Goal: Transaction & Acquisition: Purchase product/service

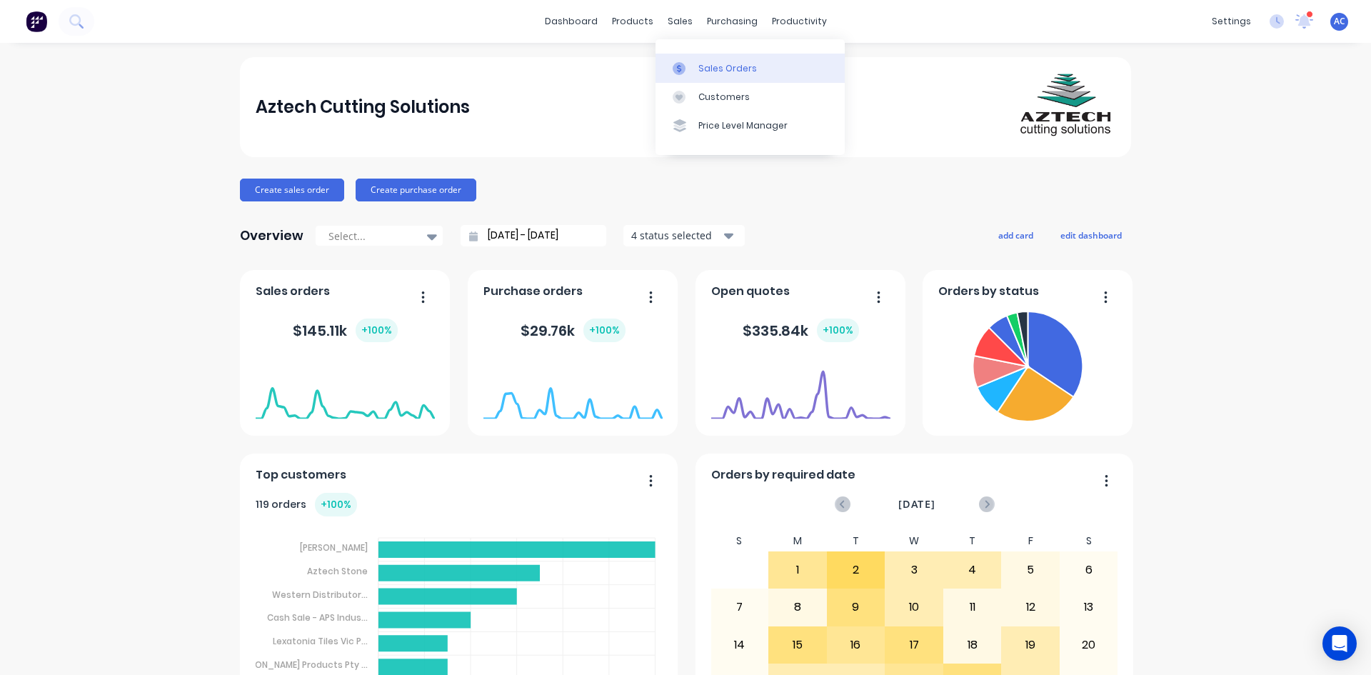
click at [694, 63] on div at bounding box center [683, 68] width 21 height 13
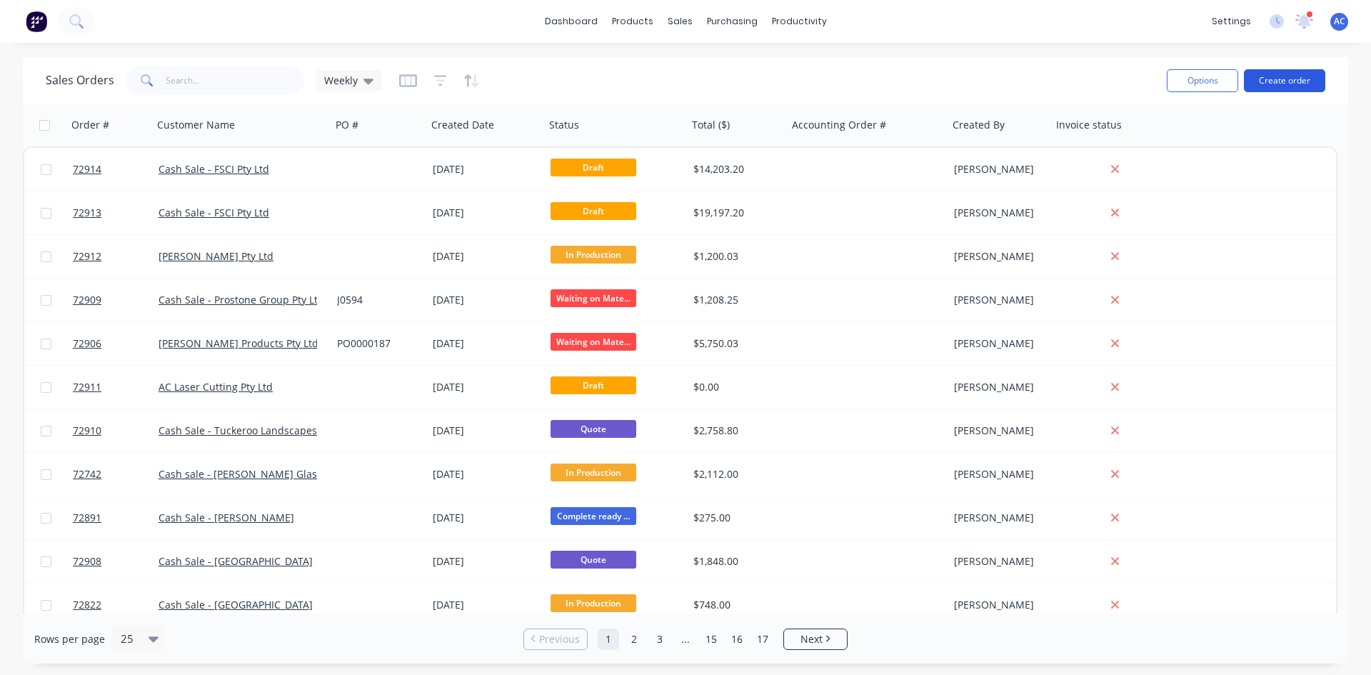
click at [1264, 84] on button "Create order" at bounding box center [1284, 80] width 81 height 23
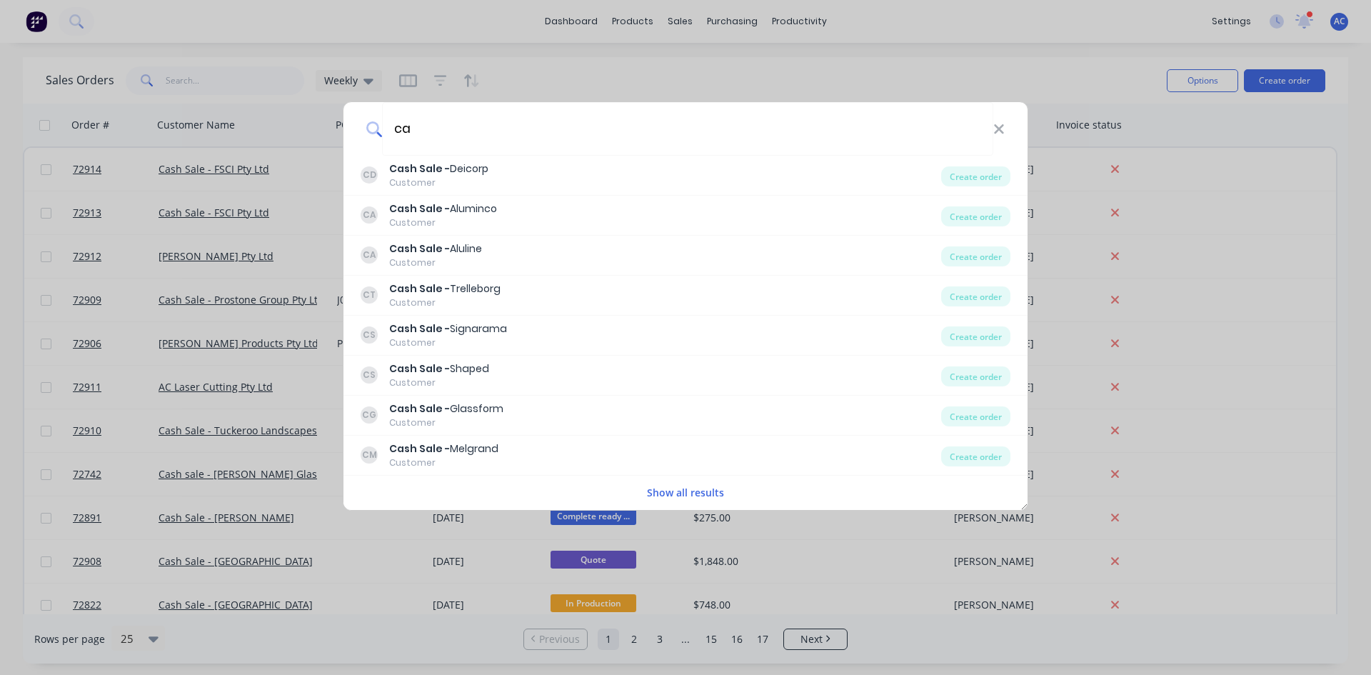
type input "c"
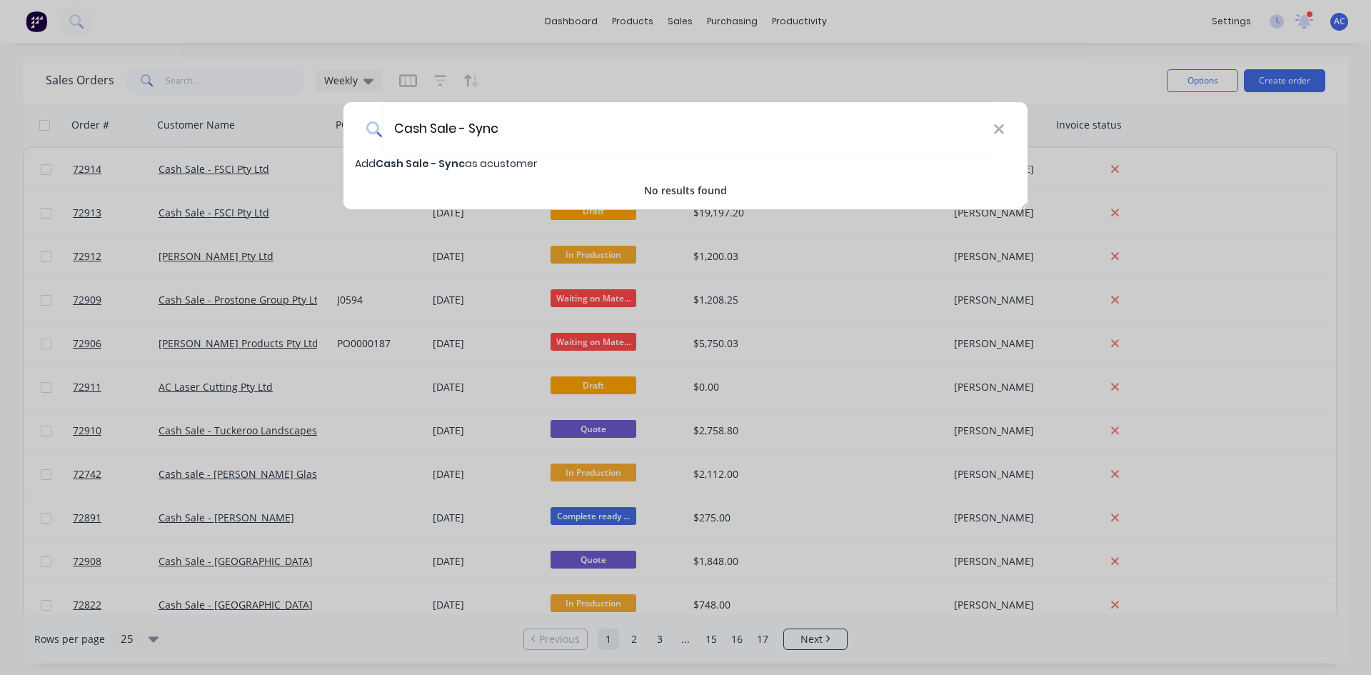
type input "Cash Sale - Sync"
click at [368, 164] on span "Add Cash Sale - Sync as a customer" at bounding box center [446, 163] width 182 height 14
select select "AU"
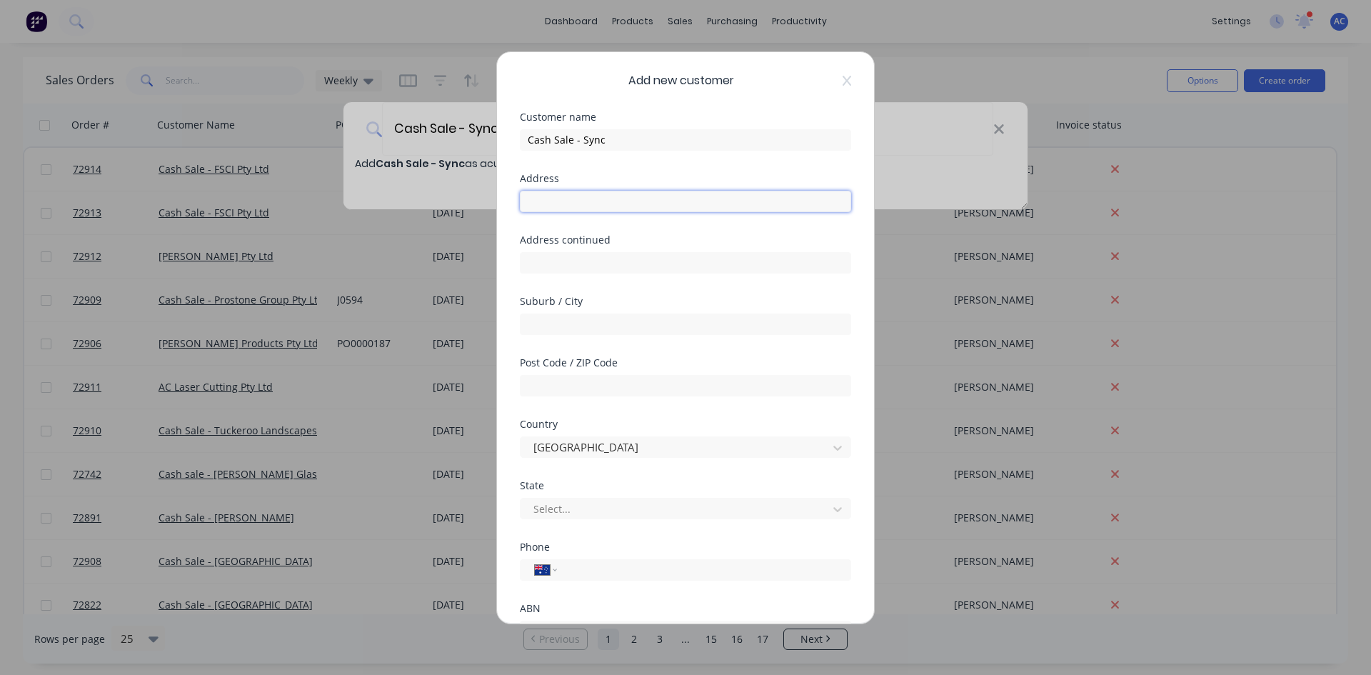
click at [607, 204] on input "text" at bounding box center [685, 201] width 331 height 21
type input "[STREET_ADDRESS]"
type input "LAVERTON NORTH"
click at [596, 386] on input "text" at bounding box center [685, 385] width 331 height 21
type input "3026"
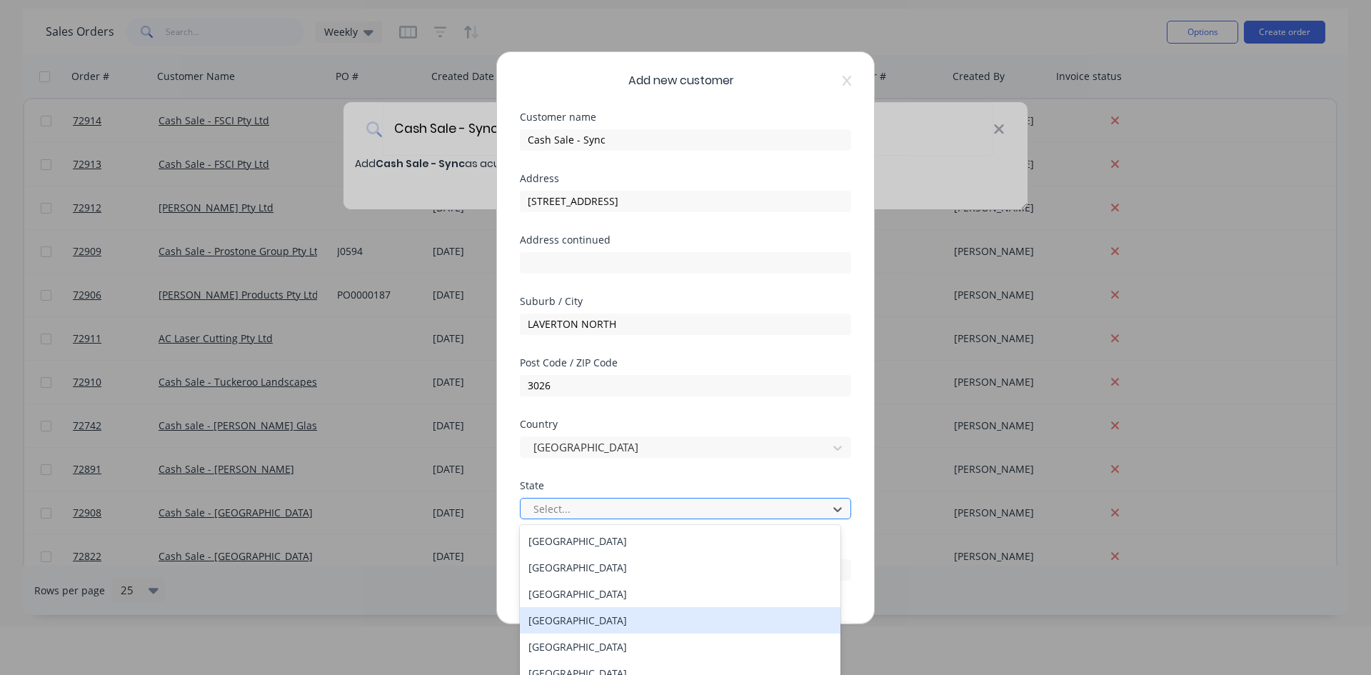
scroll to position [24, 0]
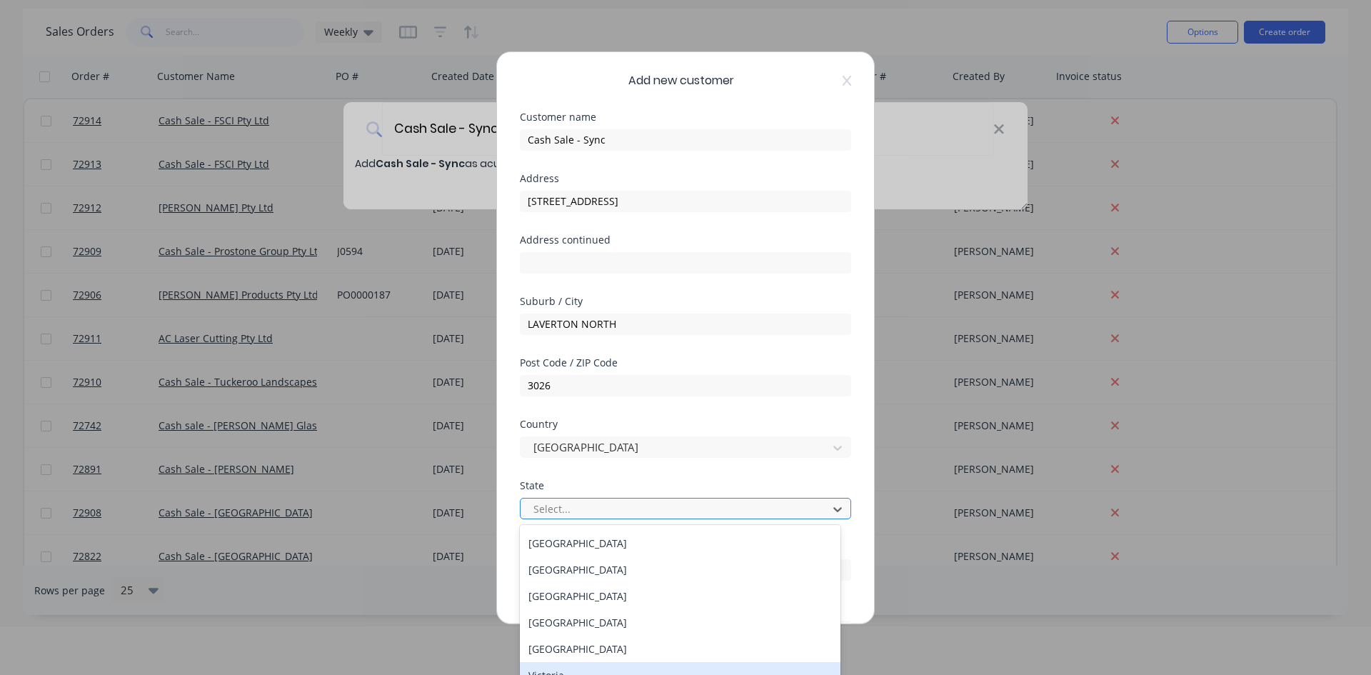
click at [548, 668] on div "Victoria" at bounding box center [680, 675] width 321 height 26
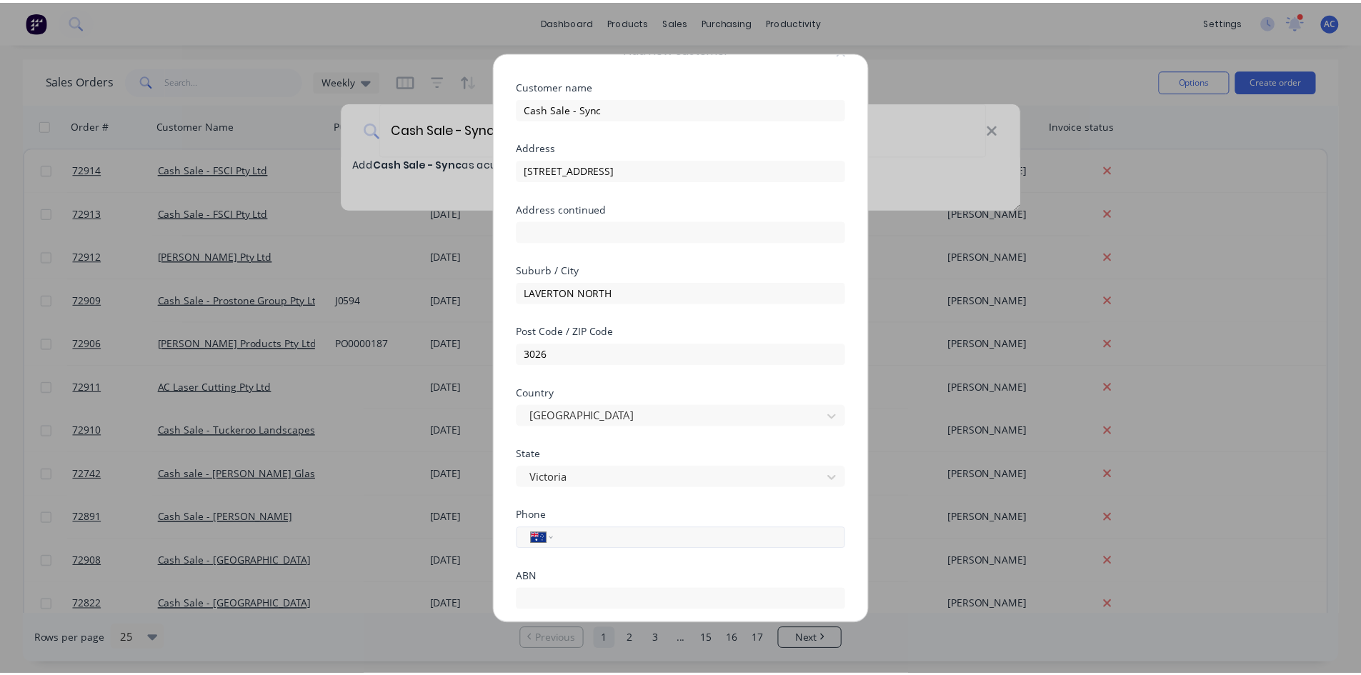
scroll to position [126, 0]
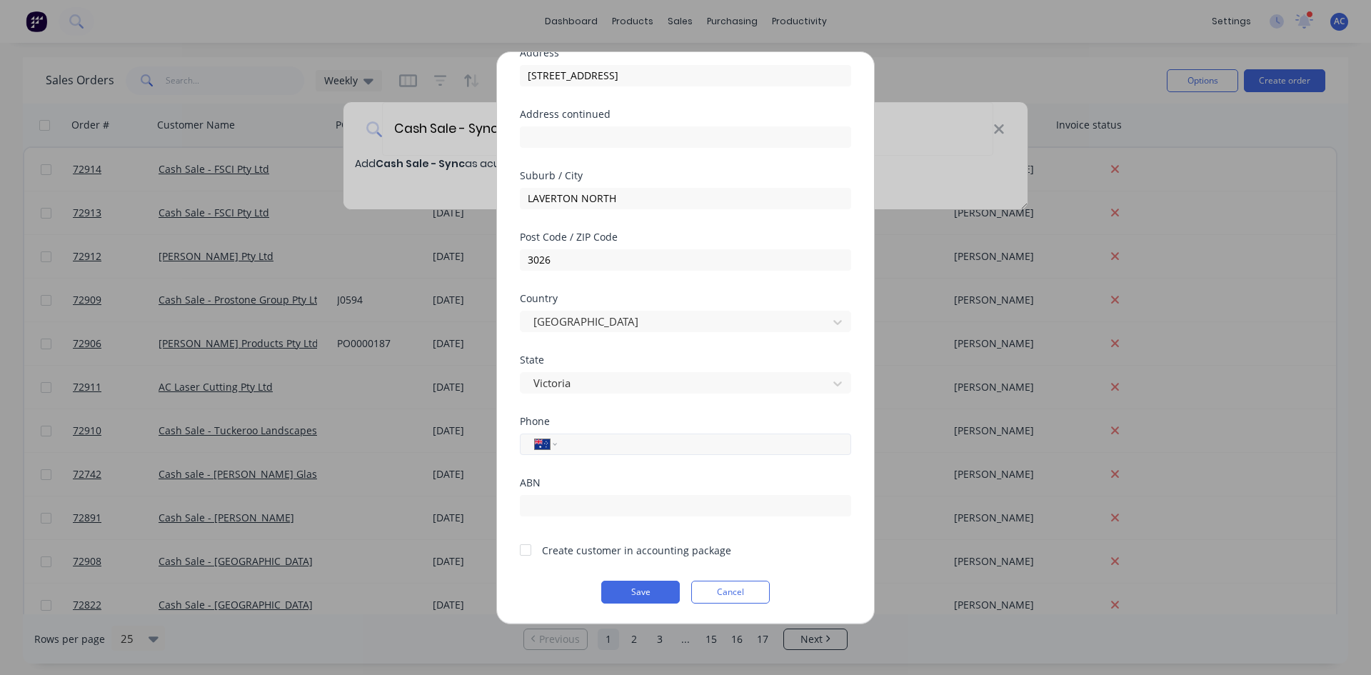
click at [573, 450] on input "tel" at bounding box center [701, 444] width 269 height 16
type input "0488 494 405"
click at [521, 551] on div at bounding box center [525, 550] width 29 height 29
click at [649, 591] on button "Save" at bounding box center [640, 592] width 79 height 23
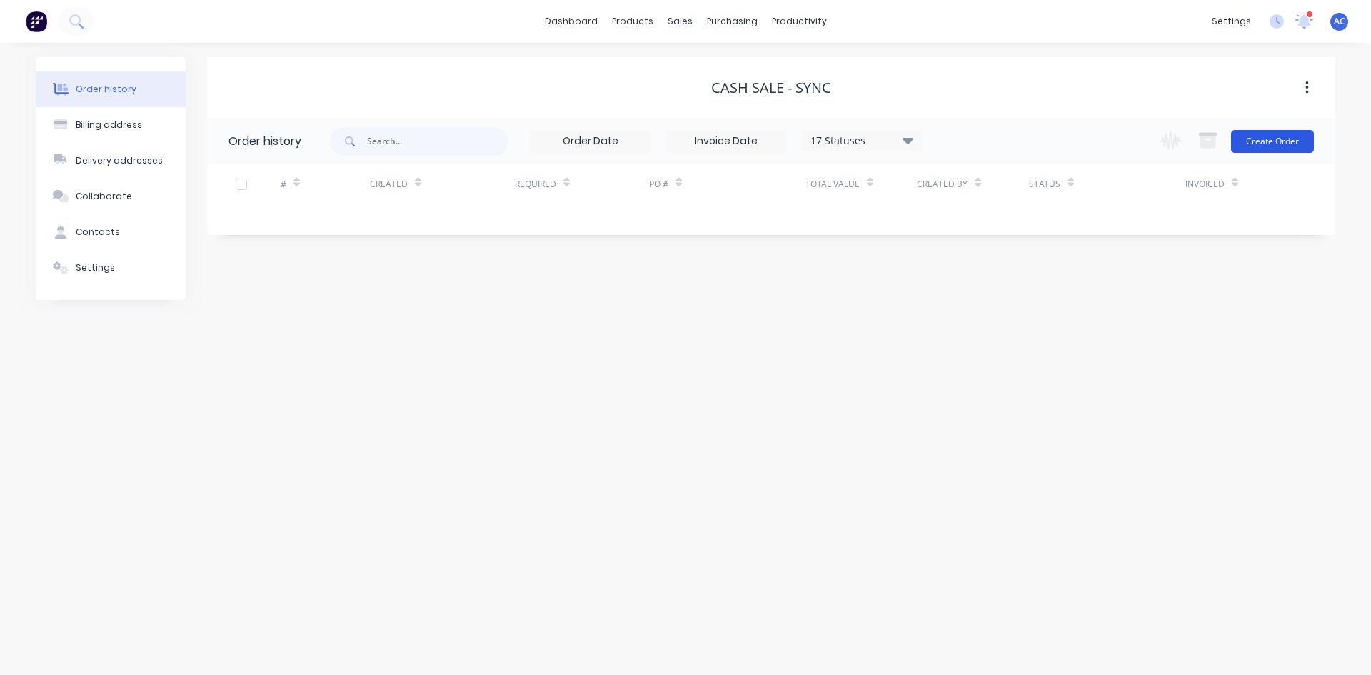
click at [1269, 144] on button "Create Order" at bounding box center [1272, 141] width 83 height 23
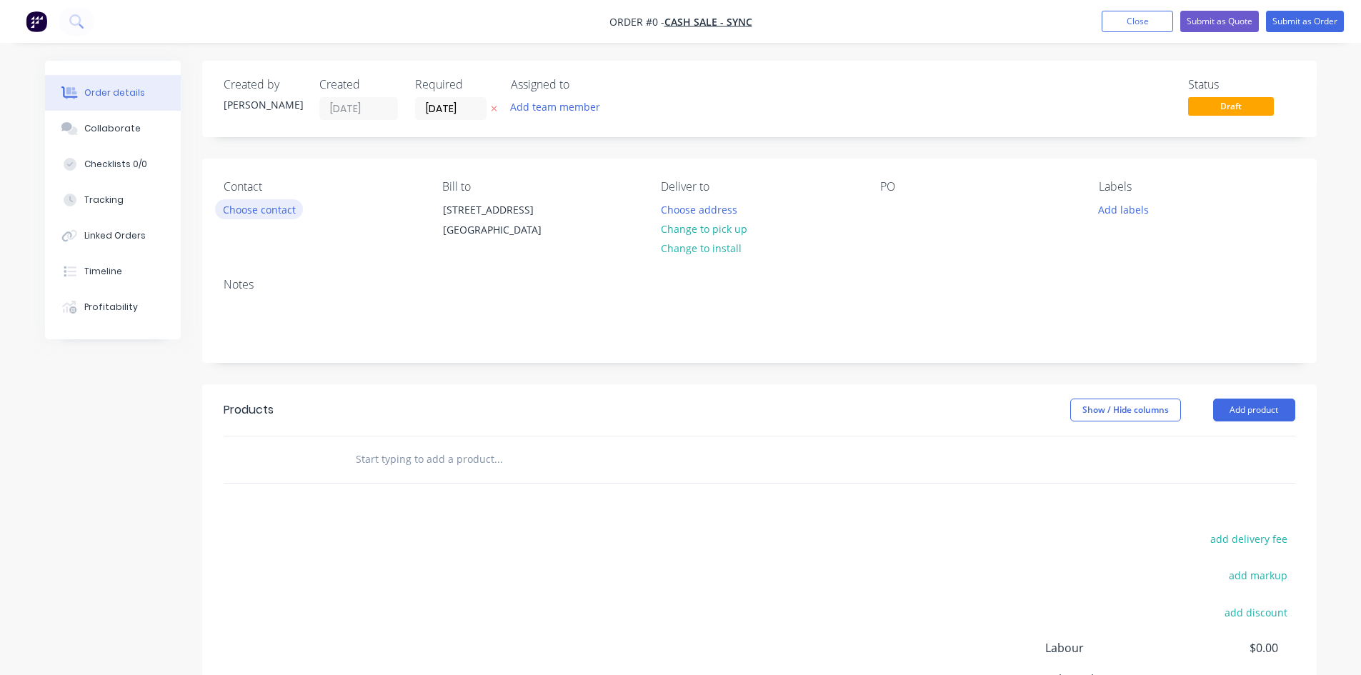
click at [250, 211] on button "Choose contact" at bounding box center [259, 208] width 88 height 19
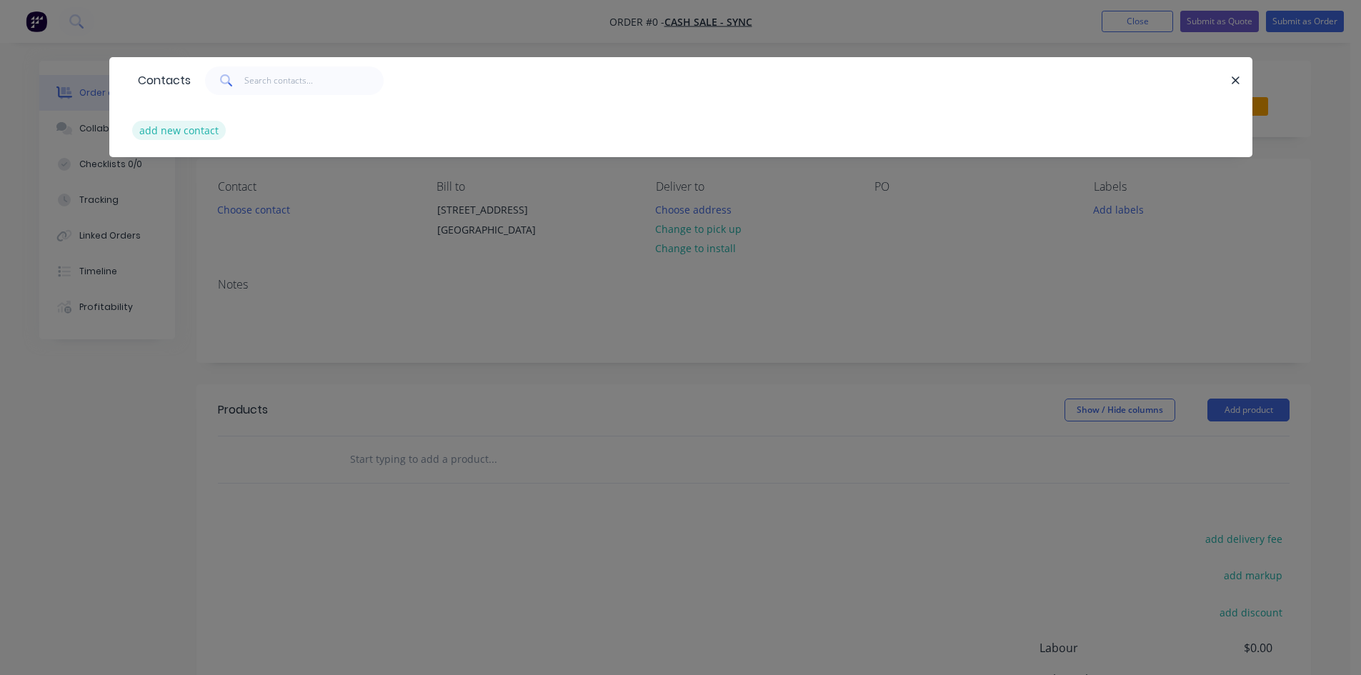
click at [194, 136] on button "add new contact" at bounding box center [179, 130] width 94 height 19
select select "AU"
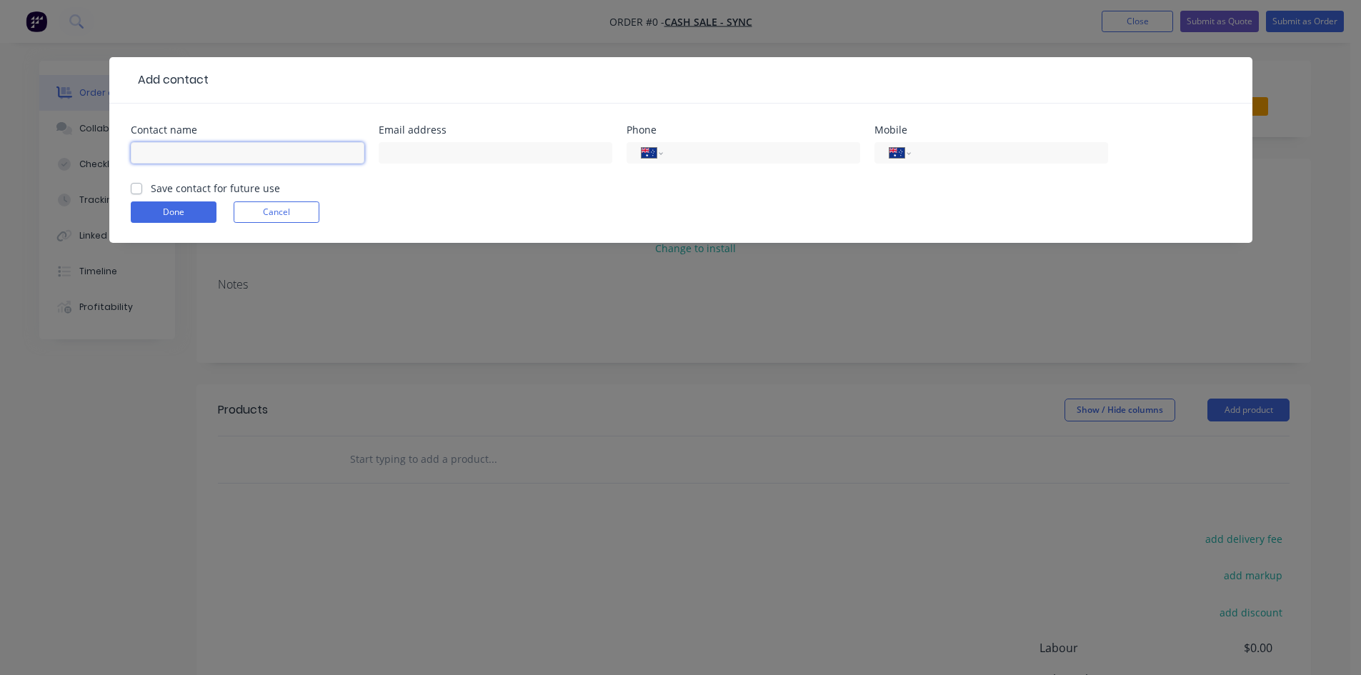
click at [205, 145] on input "text" at bounding box center [248, 152] width 234 height 21
type input "[PERSON_NAME]"
click at [504, 139] on div at bounding box center [496, 160] width 234 height 42
click at [502, 150] on input "text" at bounding box center [496, 152] width 234 height 21
type input "[PERSON_NAME][EMAIL_ADDRESS][DOMAIN_NAME]"
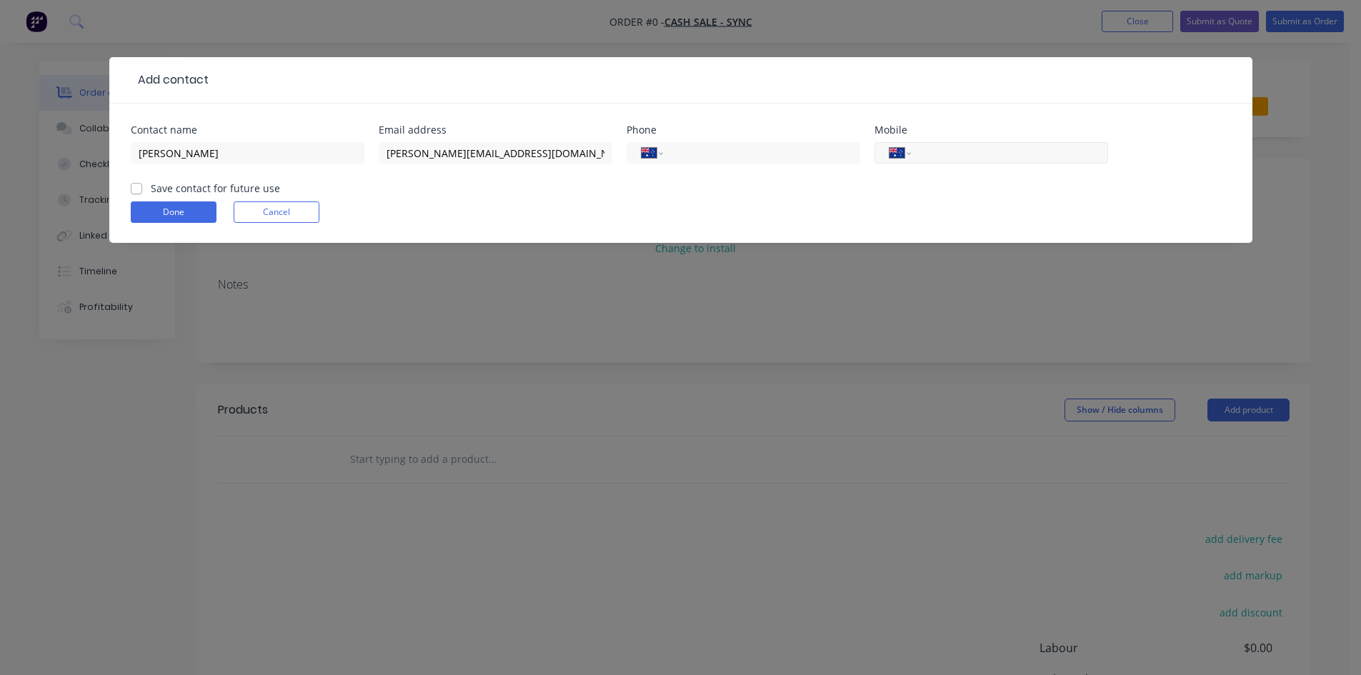
click at [945, 150] on input "tel" at bounding box center [1006, 153] width 171 height 16
type input "4"
type input "0488 494 405"
click at [151, 192] on label "Save contact for future use" at bounding box center [215, 188] width 129 height 15
click at [139, 192] on input "Save contact for future use" at bounding box center [136, 188] width 11 height 14
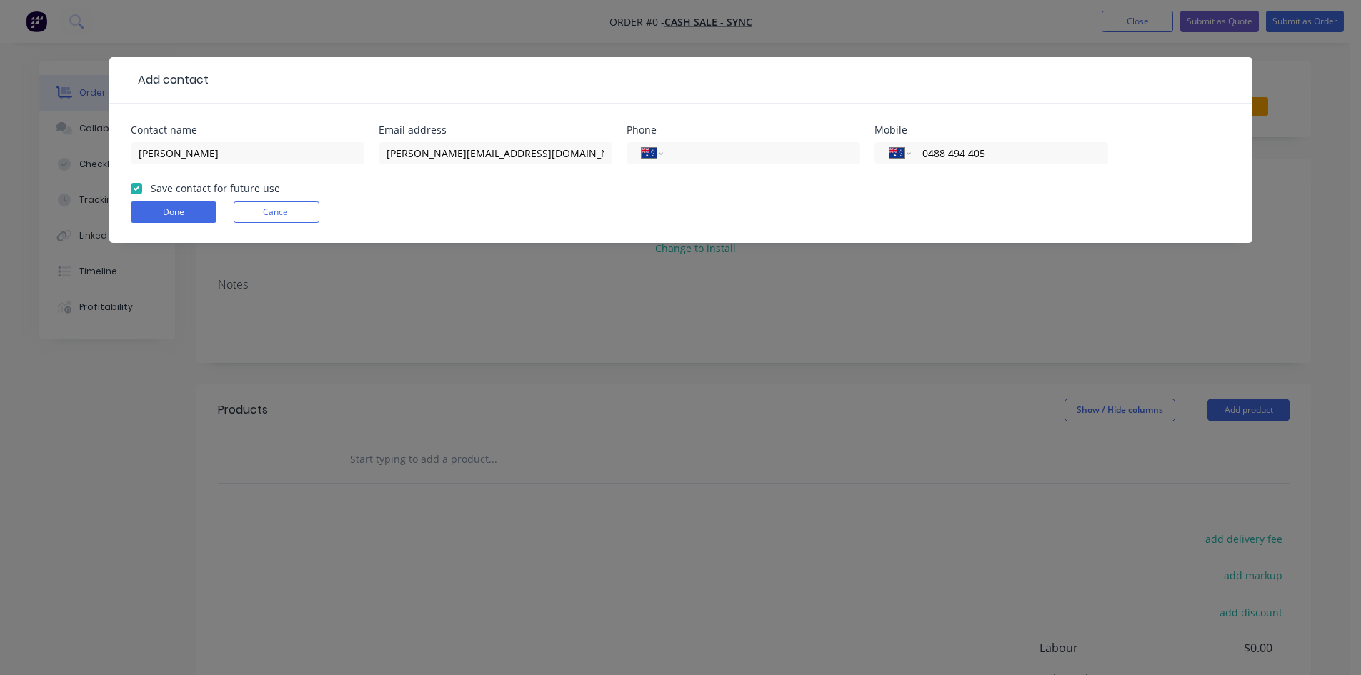
checkbox input "true"
click at [161, 211] on button "Done" at bounding box center [174, 211] width 86 height 21
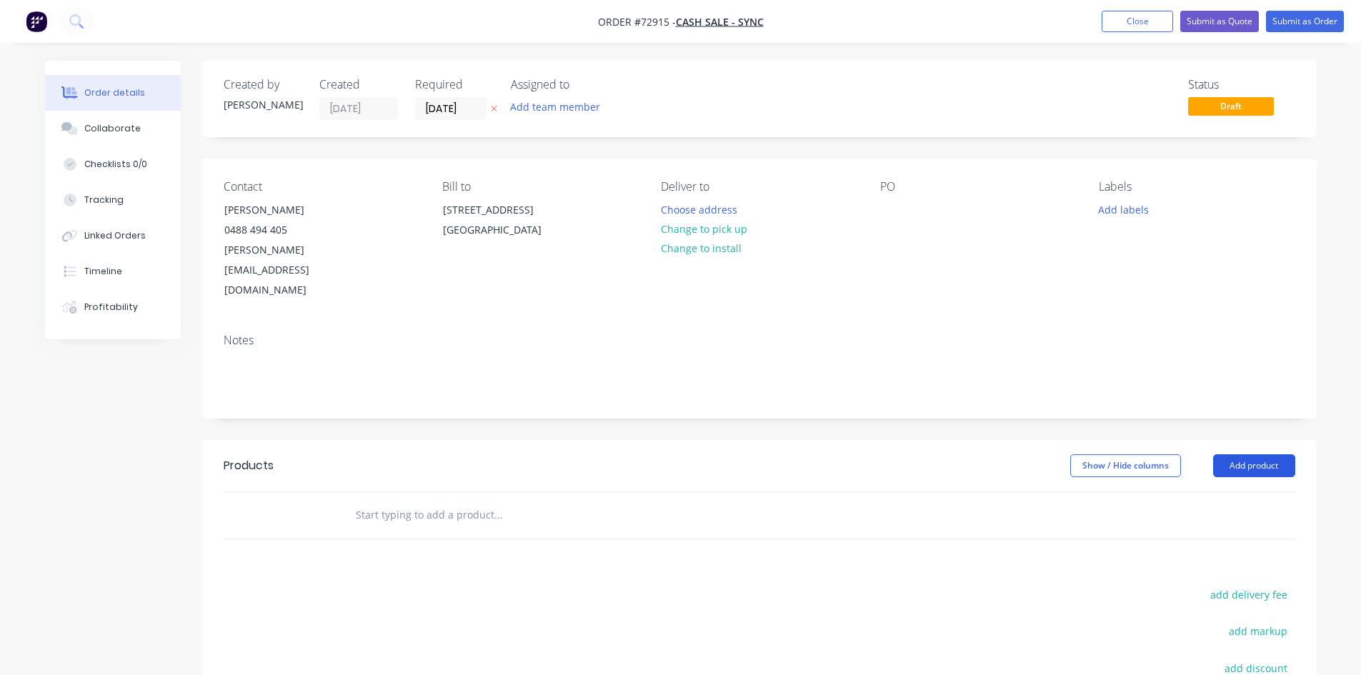
click at [1254, 454] on button "Add product" at bounding box center [1254, 465] width 82 height 23
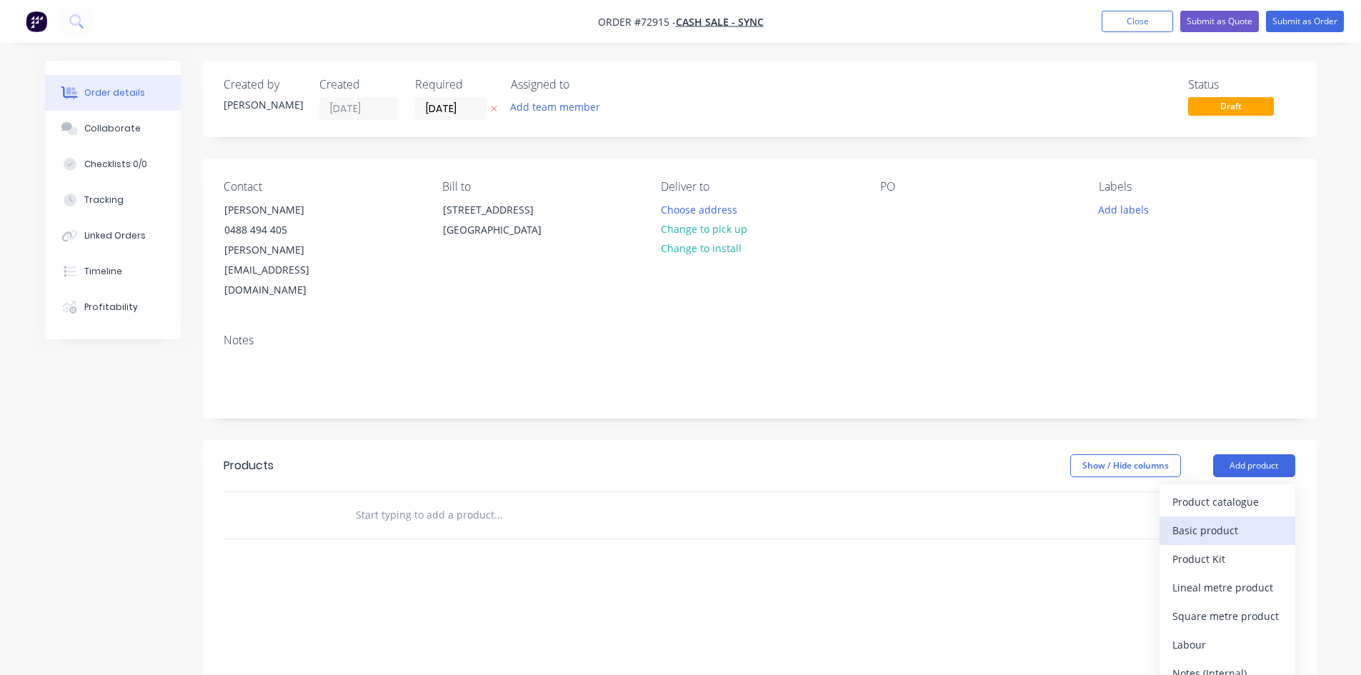
click at [1233, 520] on div "Basic product" at bounding box center [1227, 530] width 110 height 21
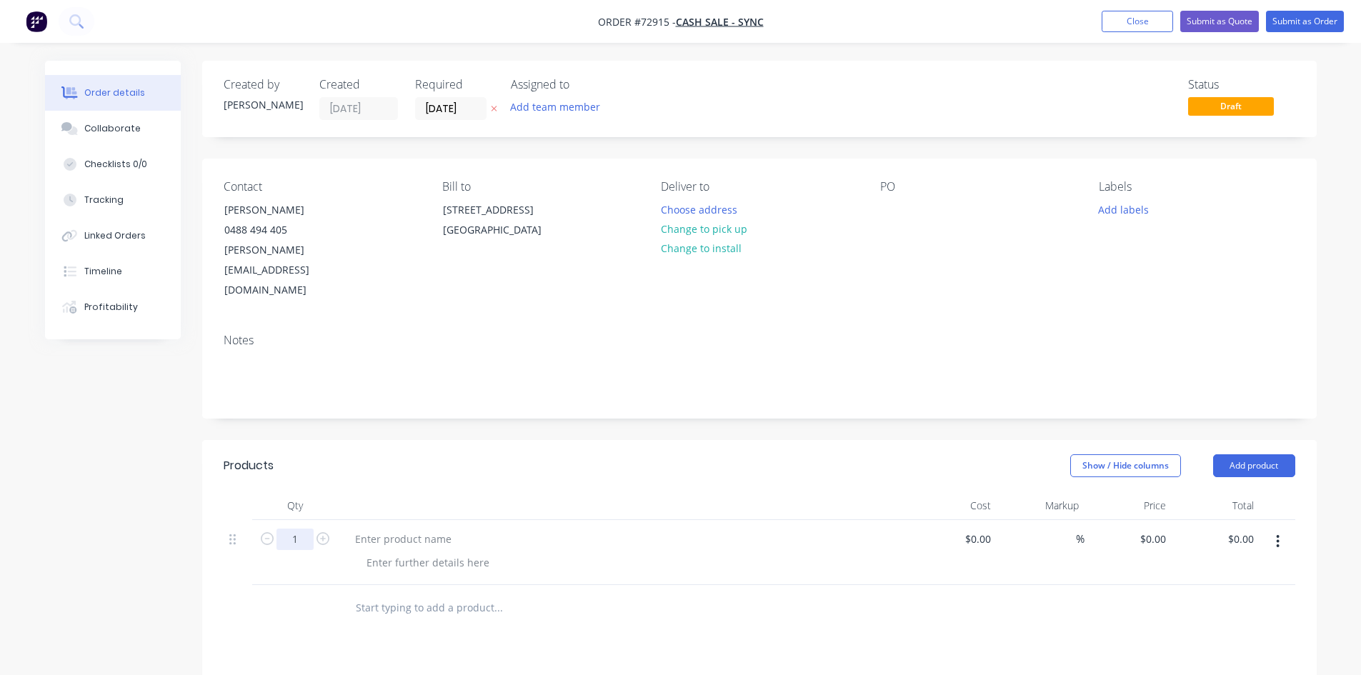
drag, startPoint x: 294, startPoint y: 506, endPoint x: 308, endPoint y: 502, distance: 14.7
click at [294, 529] on input "1" at bounding box center [294, 539] width 37 height 21
type input "36000"
click at [382, 529] on div at bounding box center [403, 539] width 119 height 21
click at [392, 529] on div at bounding box center [403, 539] width 119 height 21
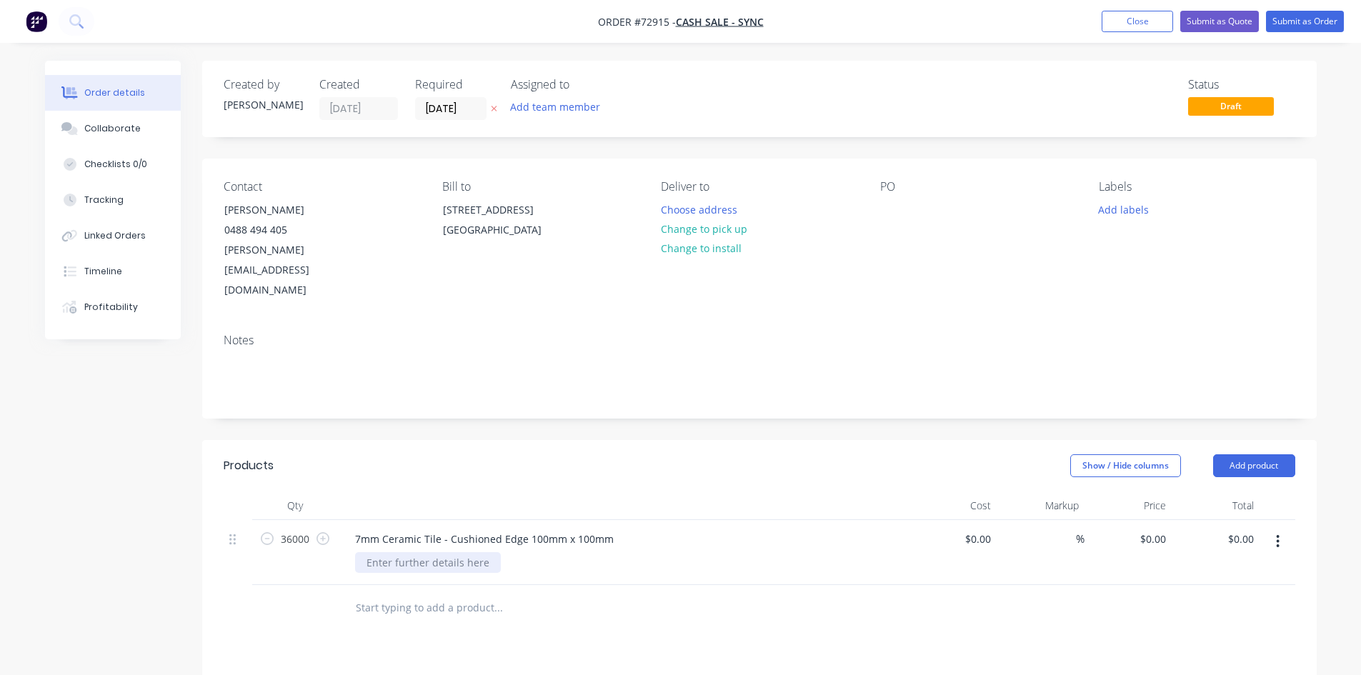
click at [444, 552] on div at bounding box center [428, 562] width 146 height 21
click at [443, 552] on div at bounding box center [428, 562] width 146 height 21
click at [399, 552] on div "Mitre 1 x 100mm edge" at bounding box center [420, 562] width 130 height 21
click at [487, 552] on div "45 Mitre 1 x 100mm edge" at bounding box center [427, 562] width 144 height 21
click at [981, 529] on input at bounding box center [980, 539] width 33 height 21
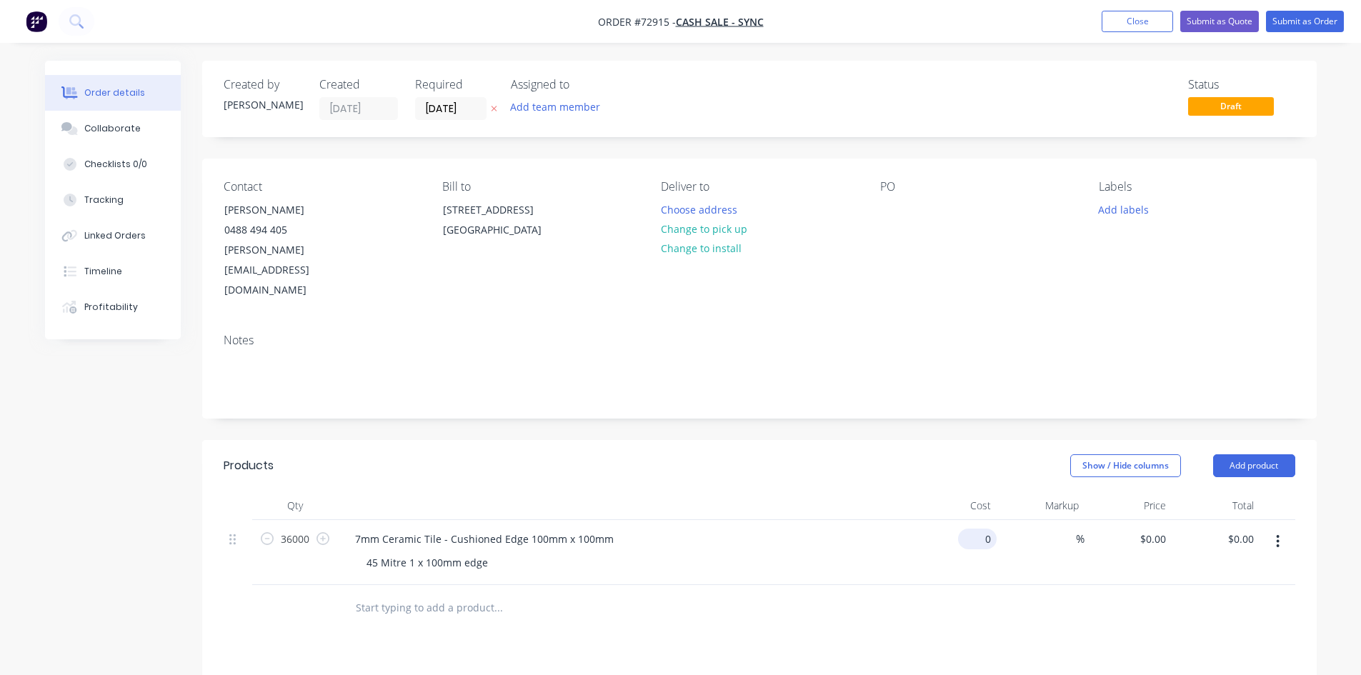
click at [994, 529] on input "0" at bounding box center [980, 539] width 33 height 21
type input "$0.75"
type input "$27,000.00"
click at [986, 529] on input "0.75" at bounding box center [982, 539] width 27 height 21
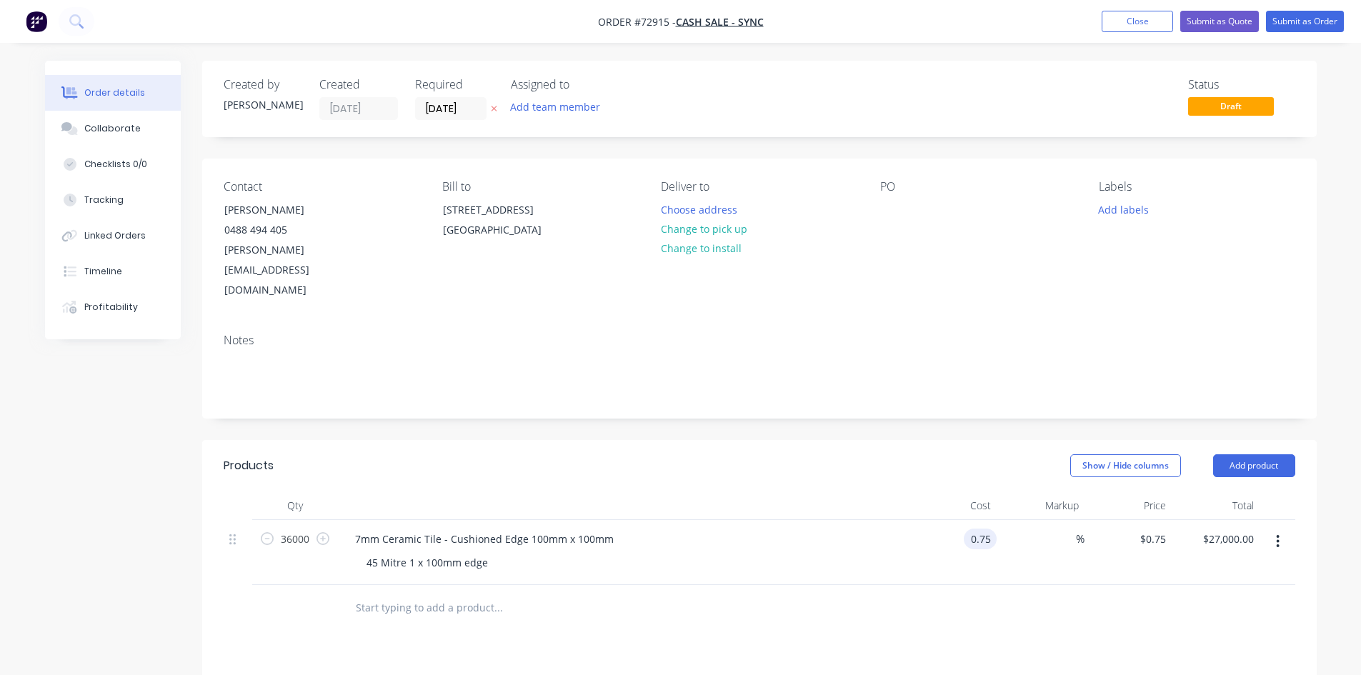
click at [987, 529] on input "0.75" at bounding box center [982, 539] width 27 height 21
click at [985, 529] on input "0.75" at bounding box center [982, 539] width 27 height 21
click at [1002, 520] on div "%" at bounding box center [1040, 552] width 88 height 65
type input "0.75"
click at [990, 529] on input "0.75" at bounding box center [982, 539] width 27 height 21
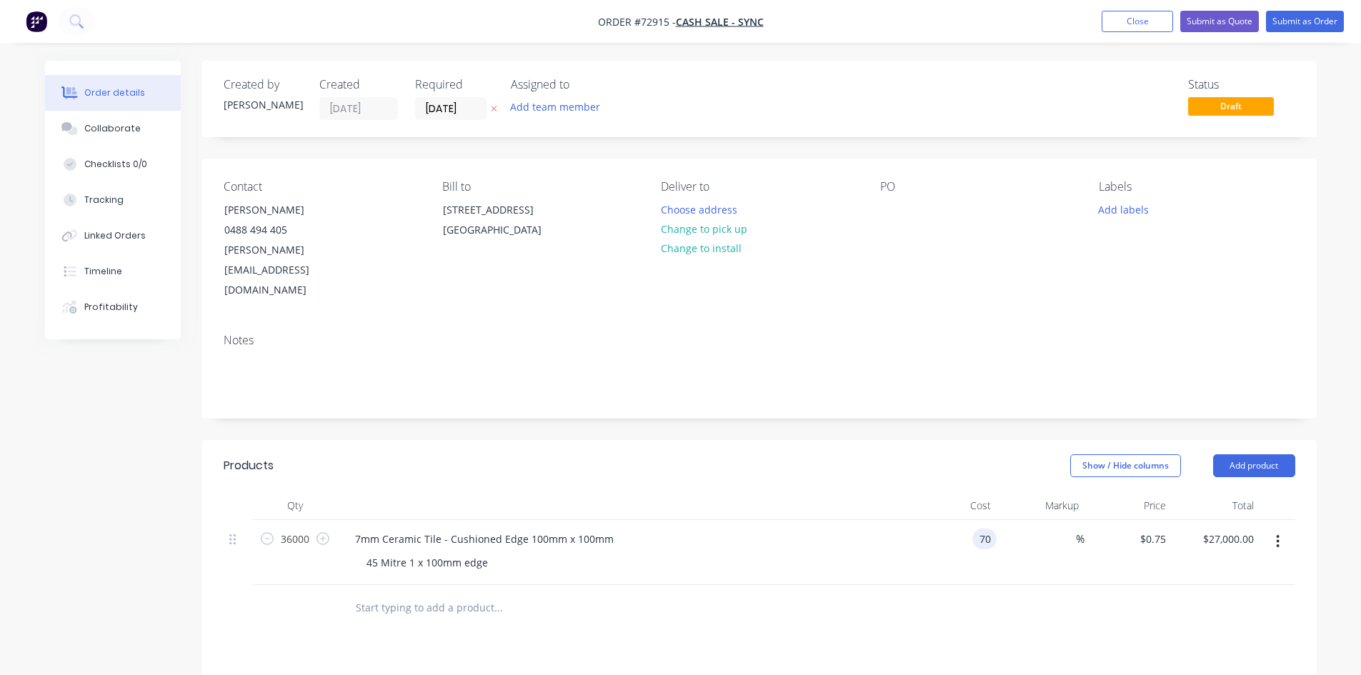
type input "$70.00"
type input "$2,520,000.00"
click at [990, 529] on input "70" at bounding box center [977, 539] width 39 height 21
type input "7"
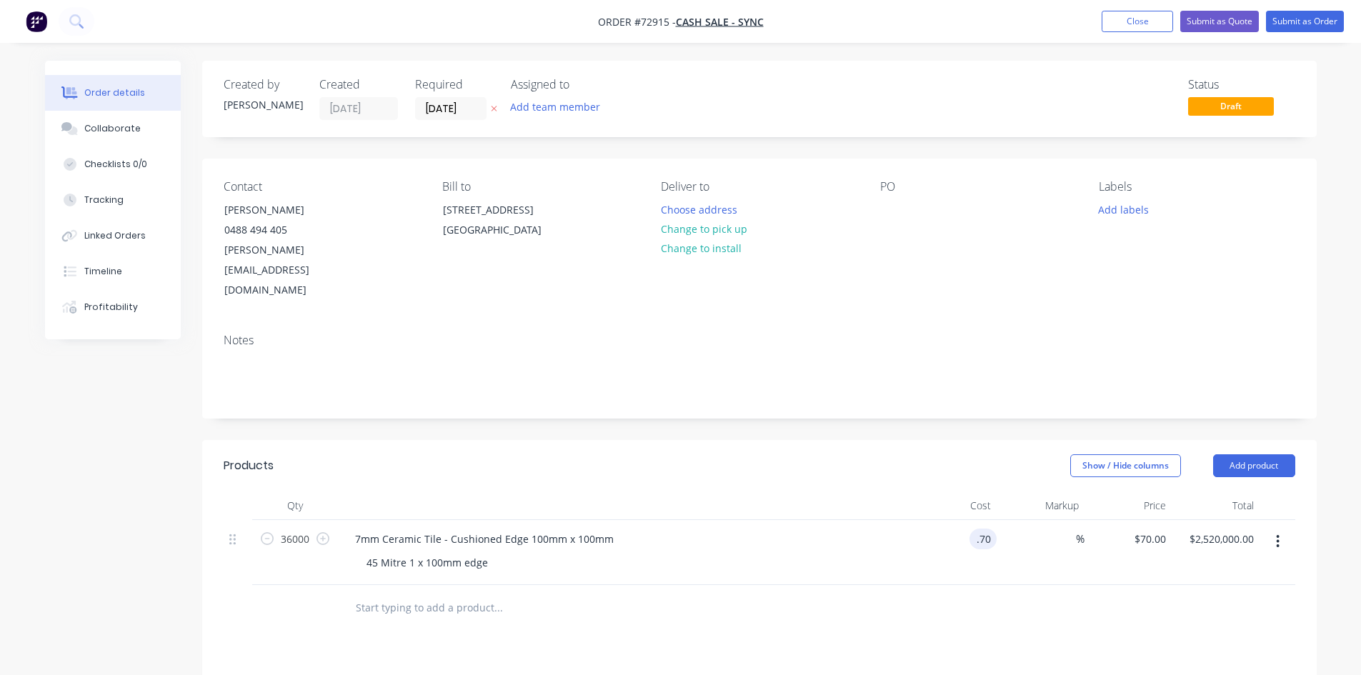
type input "$0.70"
type input "$25,200.00"
click at [472, 594] on input "text" at bounding box center [498, 608] width 286 height 29
click at [1239, 454] on button "Add product" at bounding box center [1254, 465] width 82 height 23
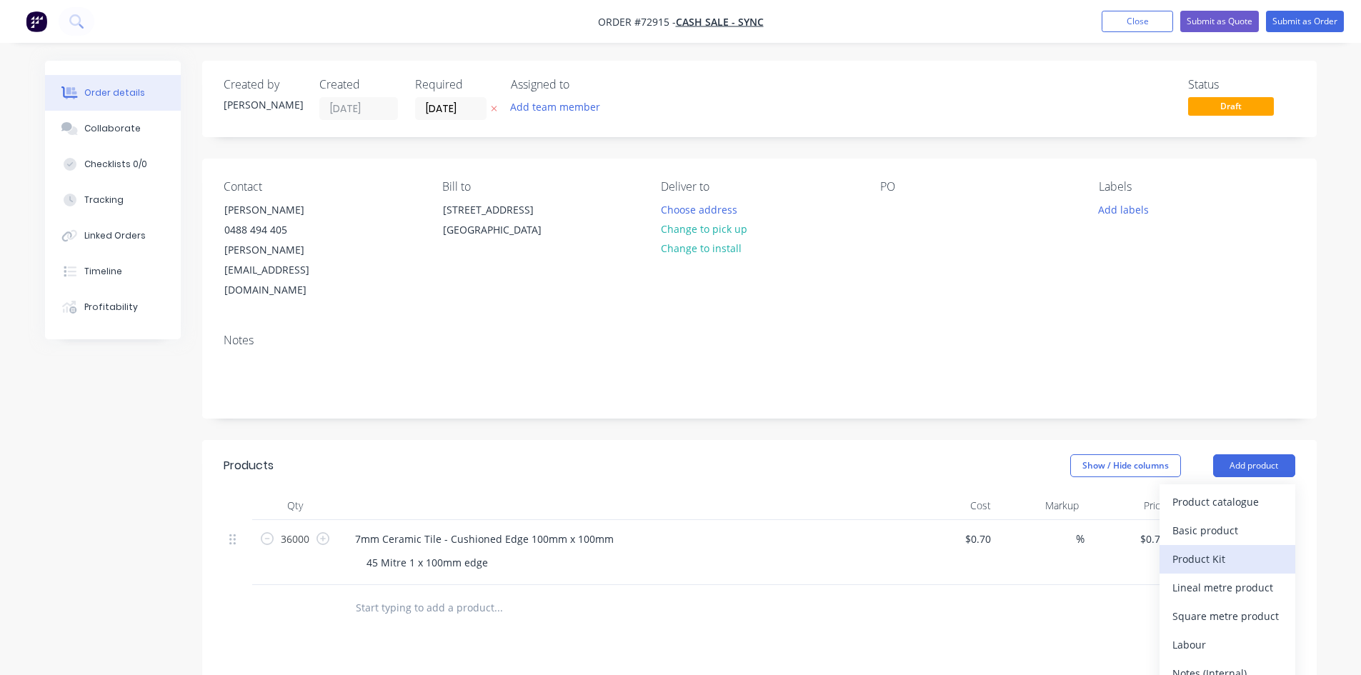
click at [1203, 545] on button "Product Kit" at bounding box center [1227, 559] width 136 height 29
click at [1242, 454] on button "Add product" at bounding box center [1254, 465] width 82 height 23
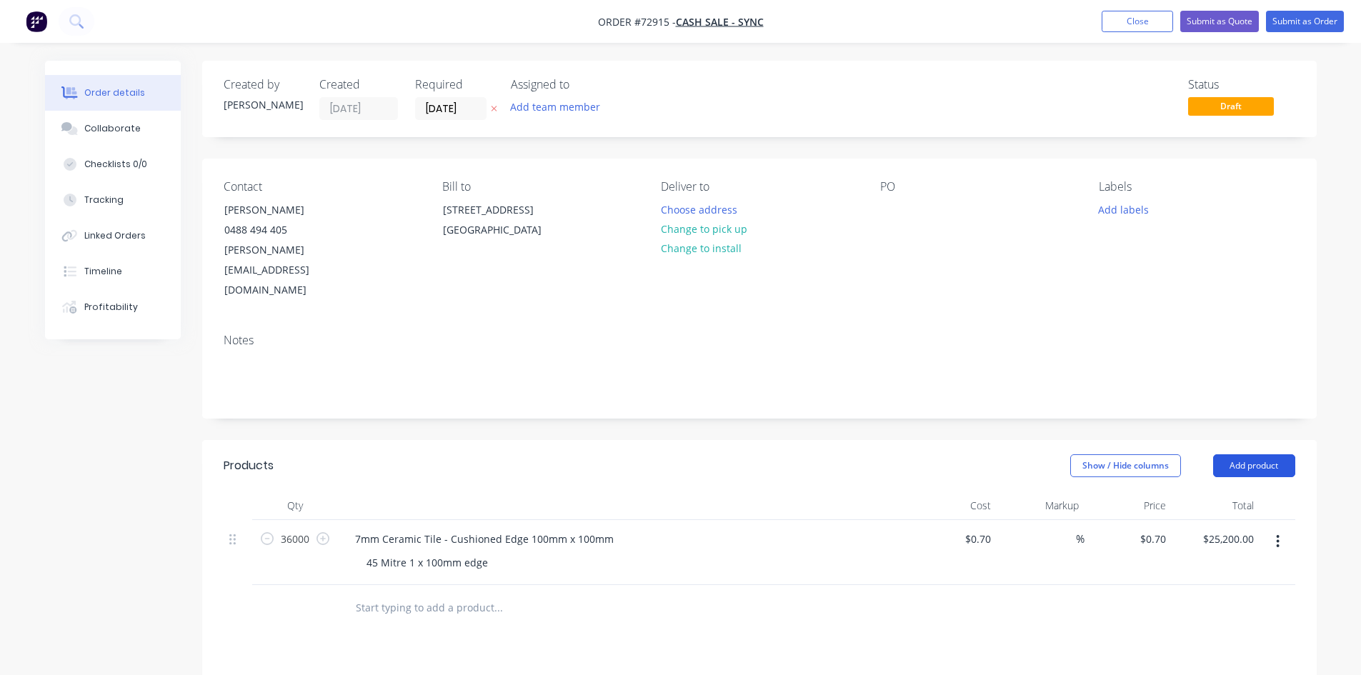
click at [1245, 454] on button "Add product" at bounding box center [1254, 465] width 82 height 23
click at [1189, 577] on div "Back" at bounding box center [1227, 587] width 110 height 21
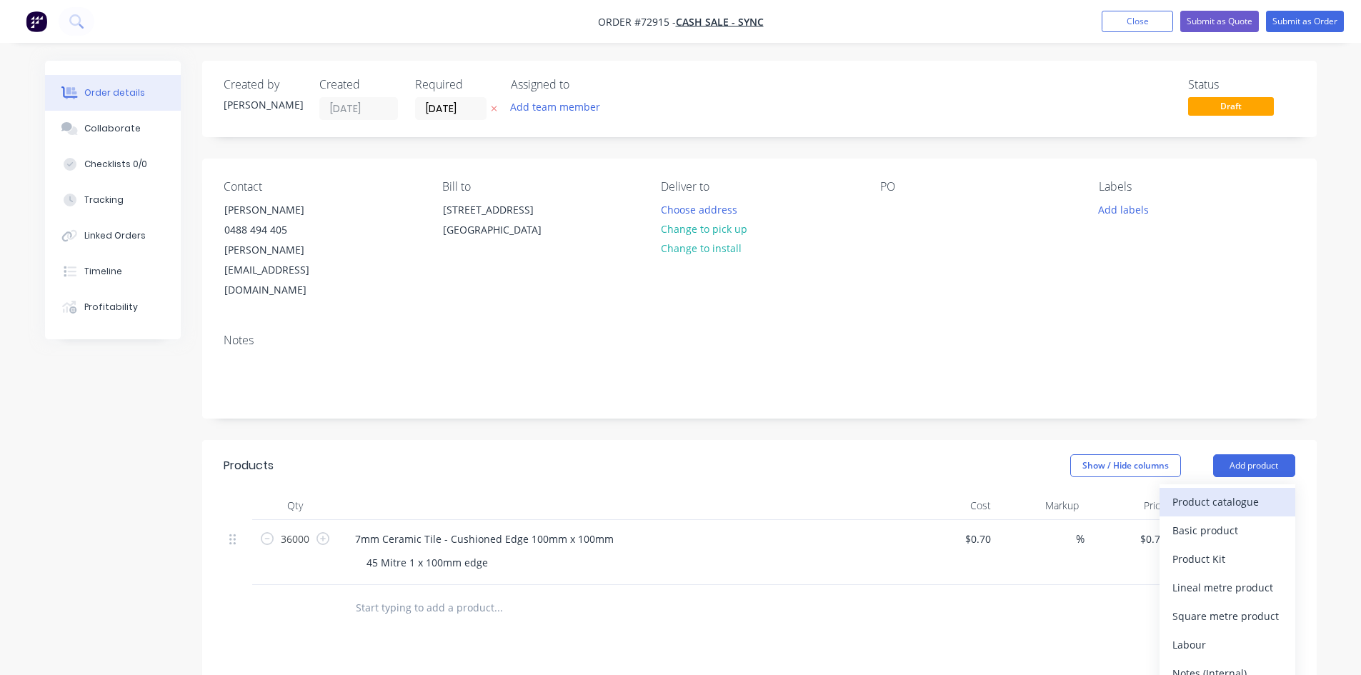
click at [1207, 491] on div "Product catalogue" at bounding box center [1227, 501] width 110 height 21
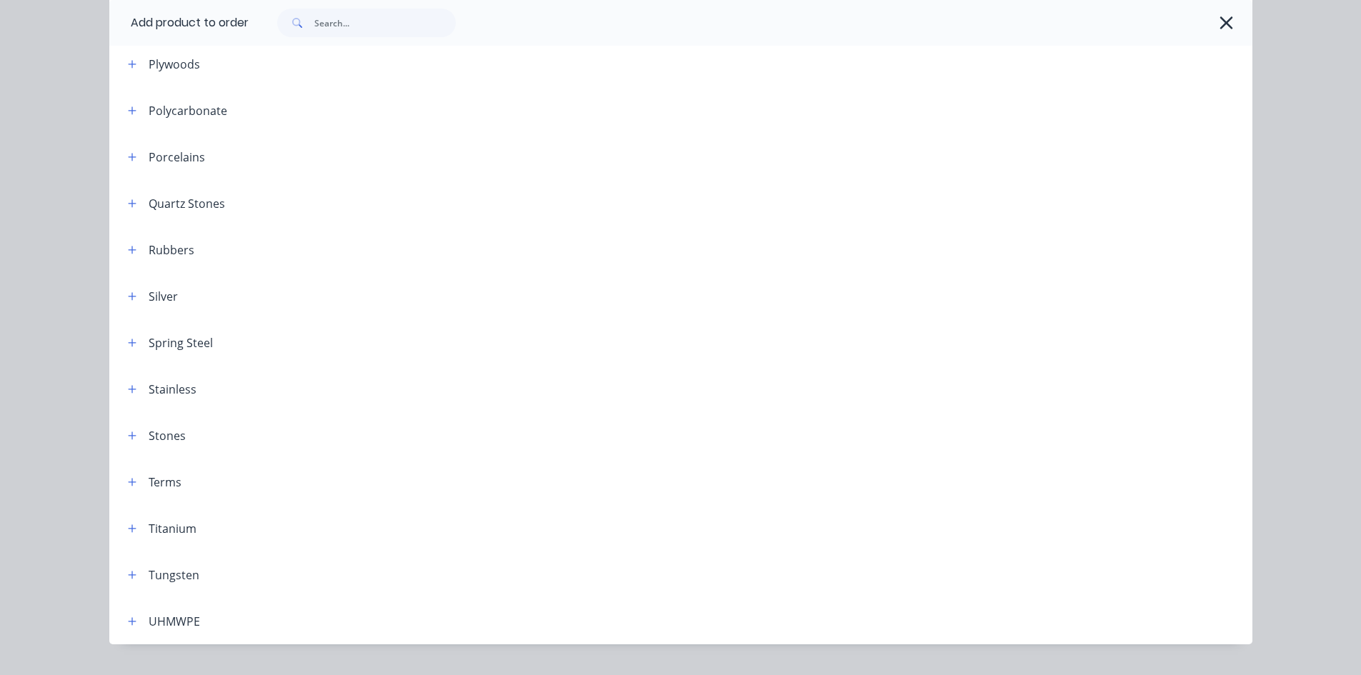
scroll to position [1541, 0]
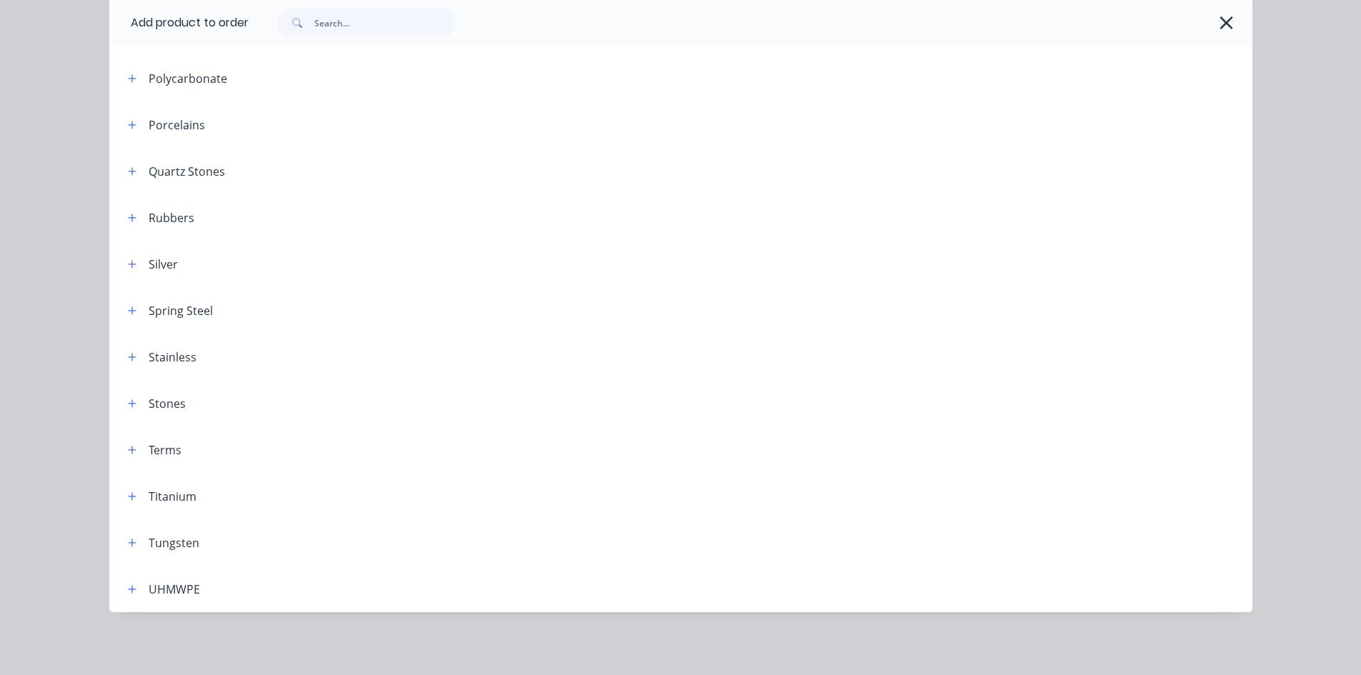
click at [157, 452] on div "Terms" at bounding box center [165, 449] width 33 height 17
click at [135, 452] on button "button" at bounding box center [133, 450] width 18 height 18
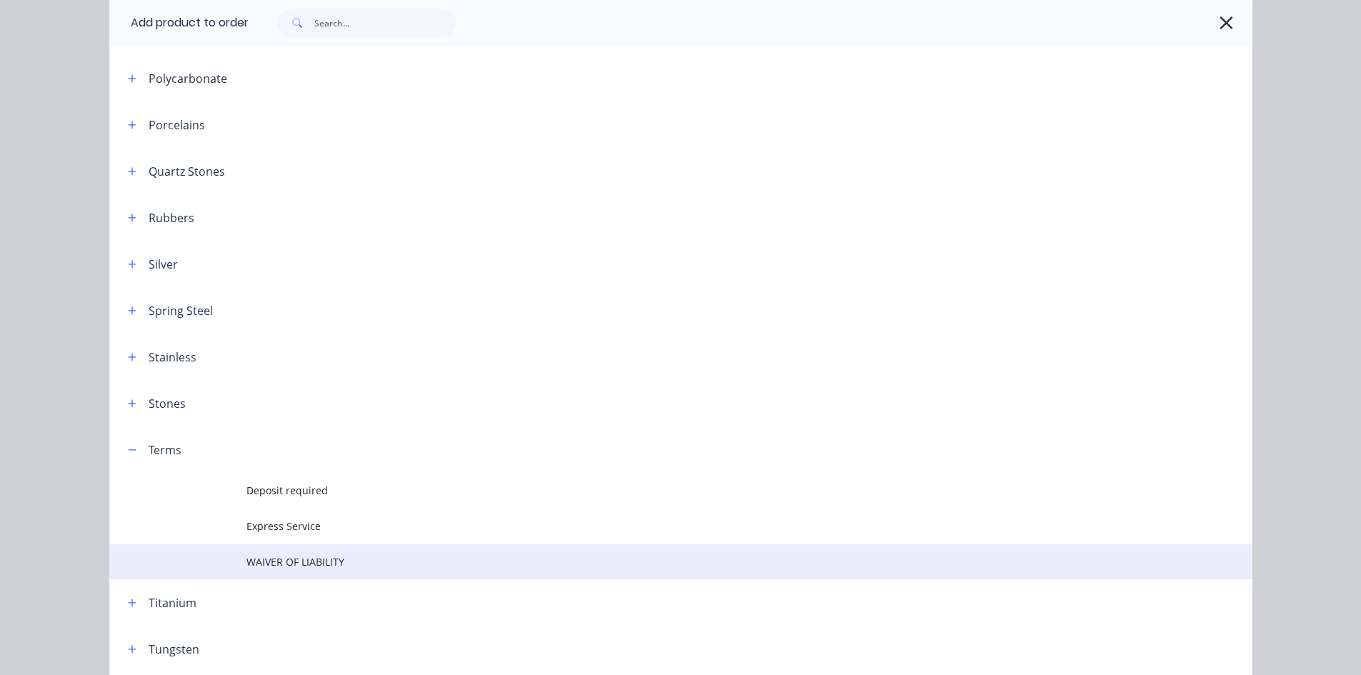
click at [268, 557] on span "WAIVER OF LIABILITY" at bounding box center [648, 561] width 804 height 15
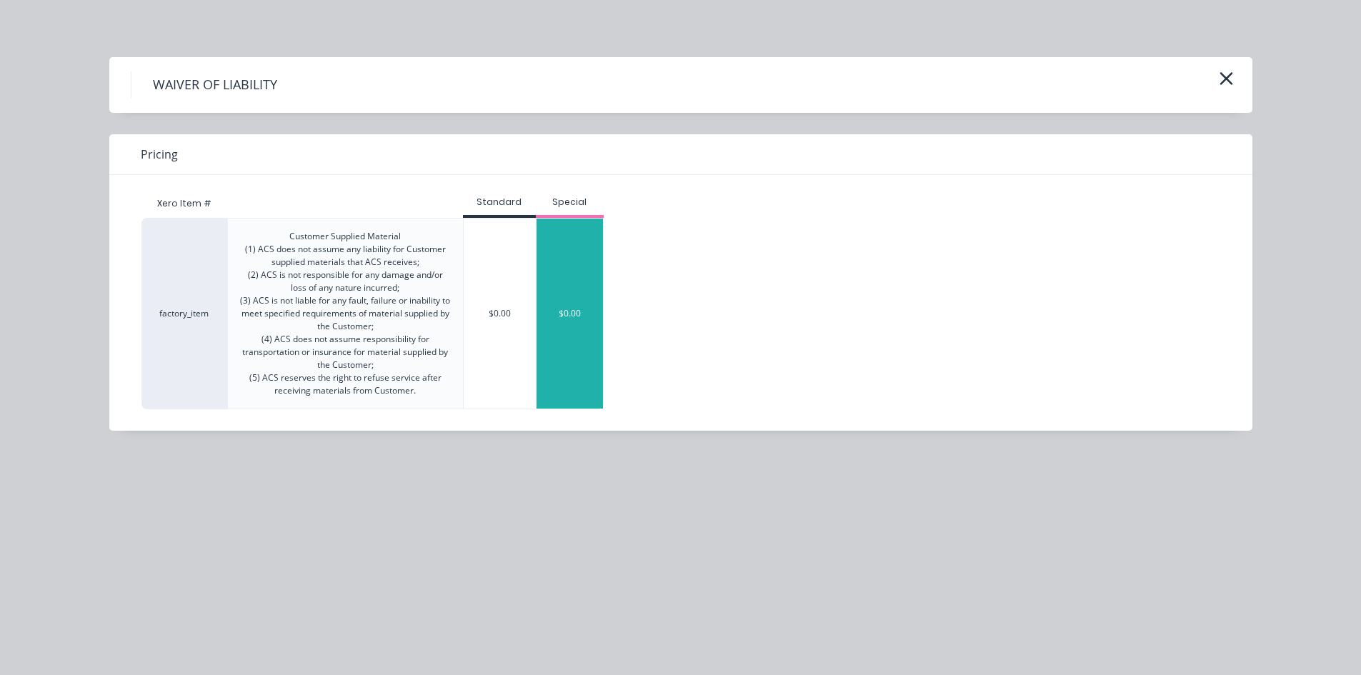
click at [564, 337] on div "$0.00" at bounding box center [569, 314] width 67 height 190
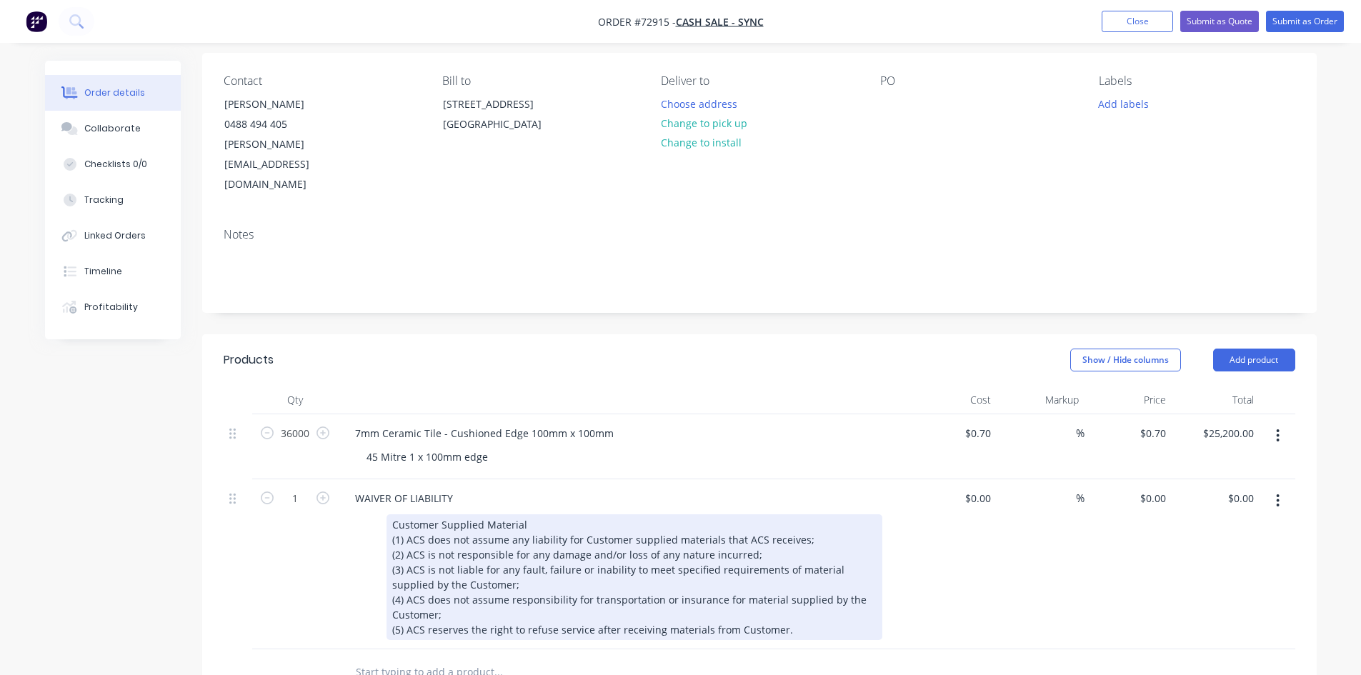
scroll to position [71, 0]
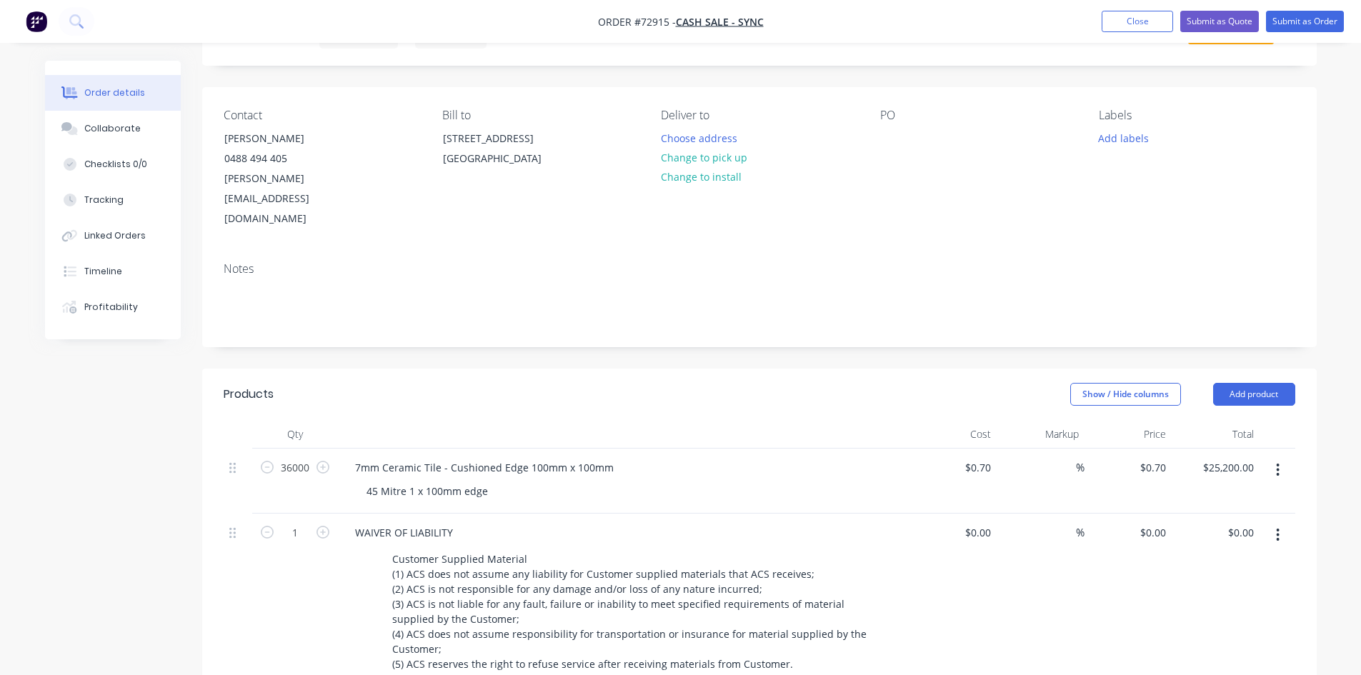
click at [519, 481] on div "45 Mitre 1 x 100mm edge" at bounding box center [629, 491] width 549 height 21
click at [491, 481] on div "45 Mitre 1 x 100mm edge" at bounding box center [427, 491] width 144 height 21
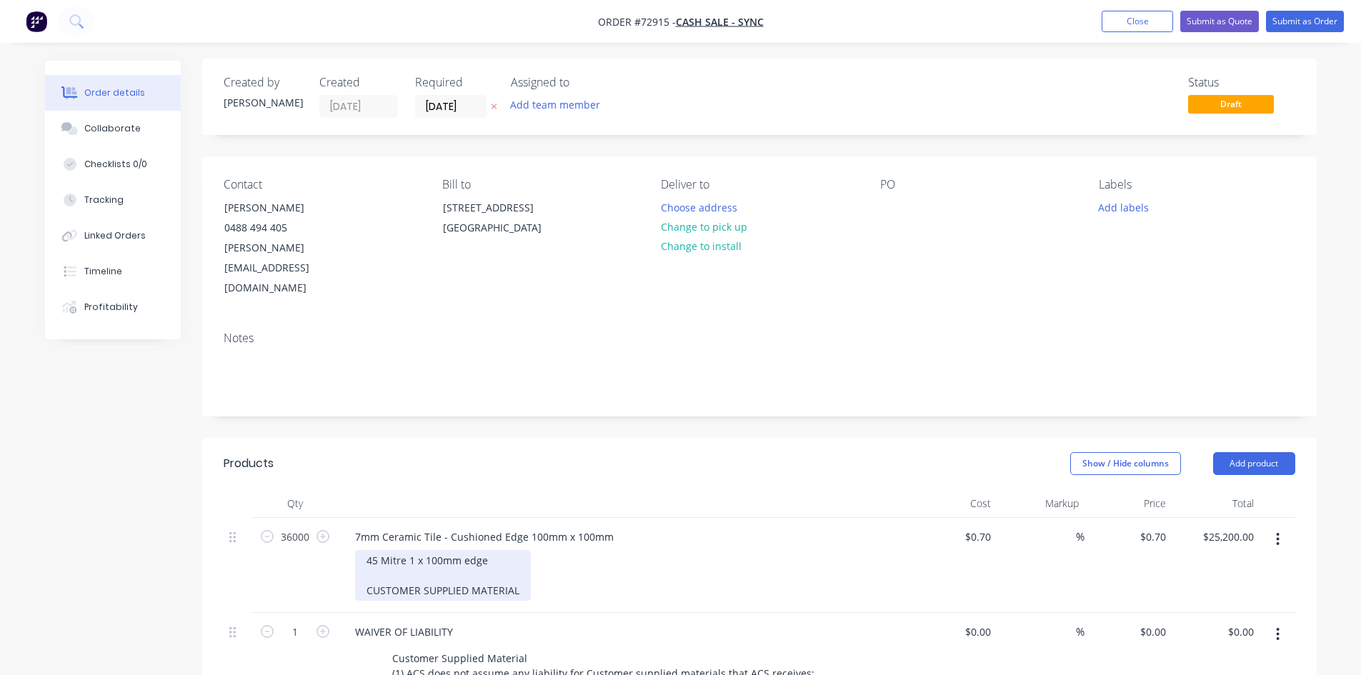
scroll to position [0, 0]
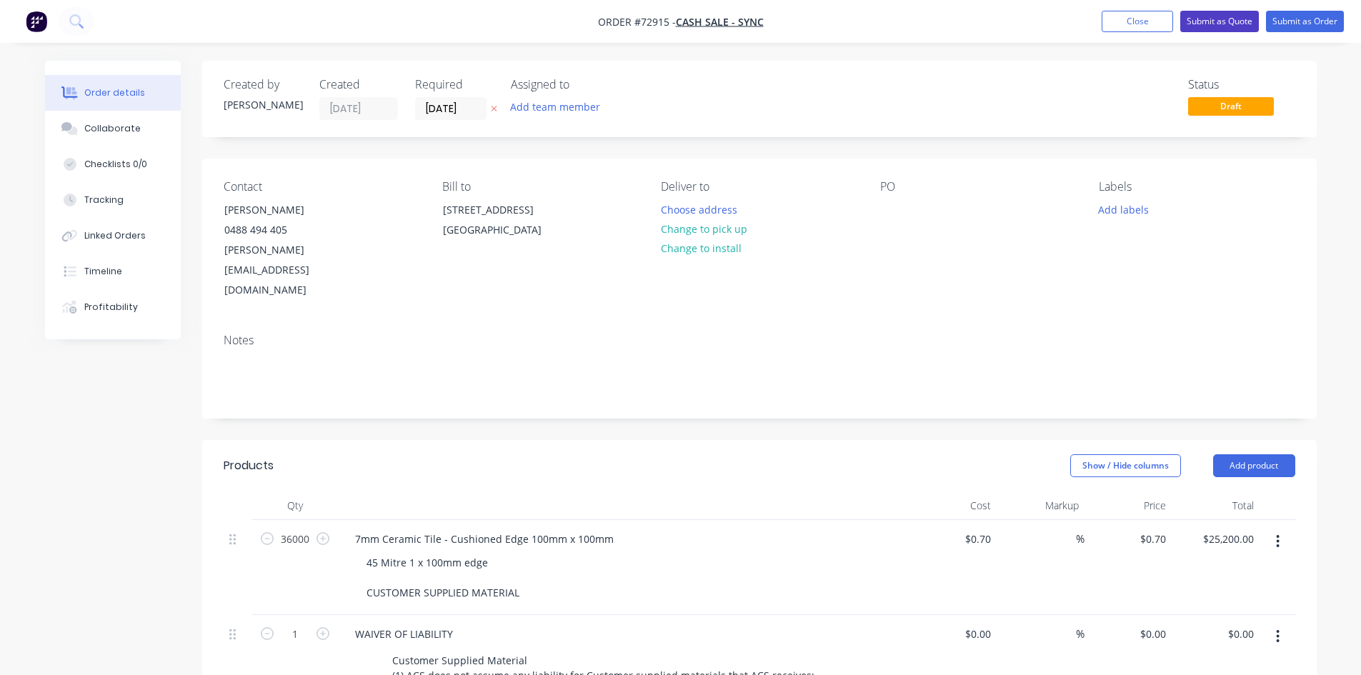
click at [1224, 20] on button "Submit as Quote" at bounding box center [1219, 21] width 79 height 21
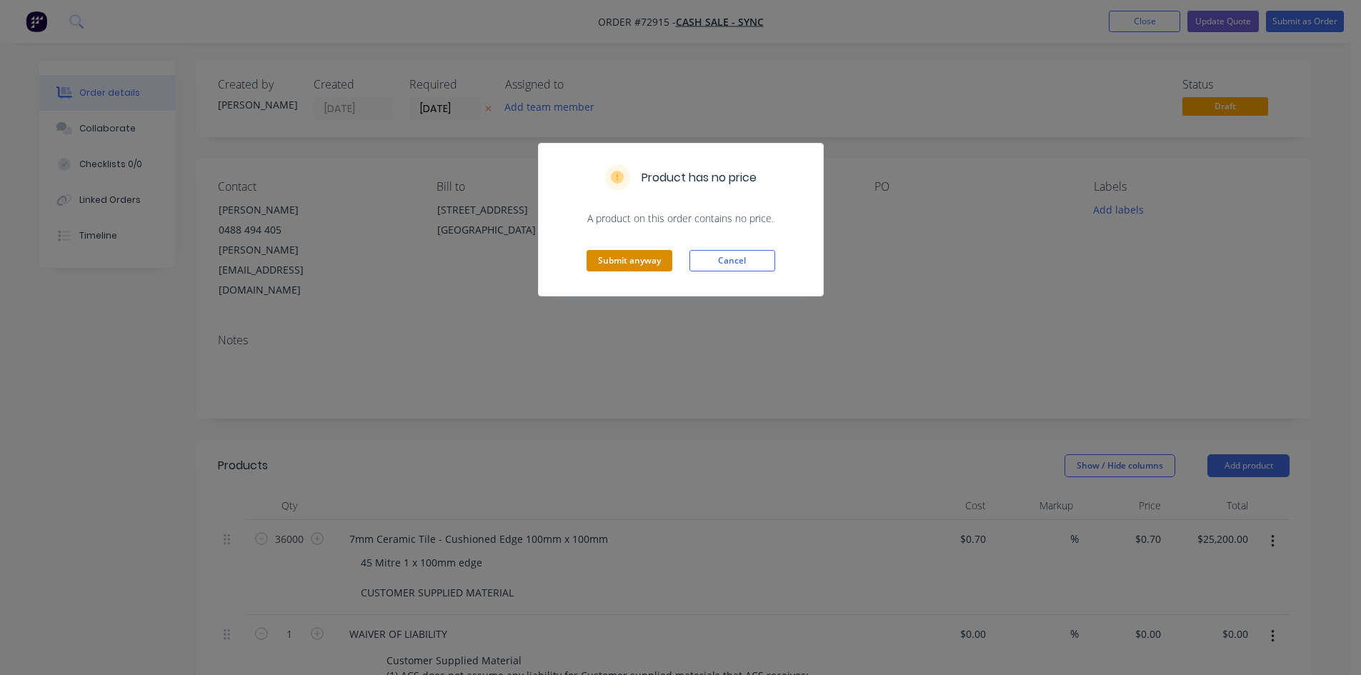
click at [656, 263] on button "Submit anyway" at bounding box center [629, 260] width 86 height 21
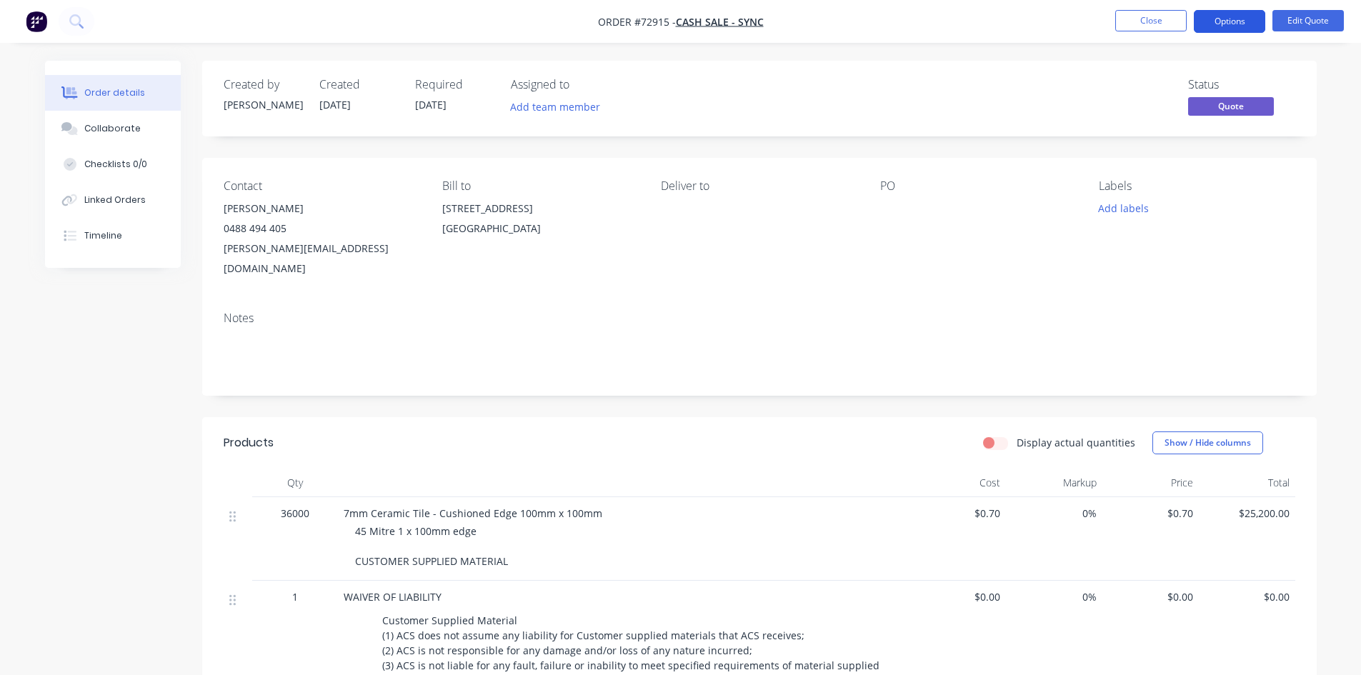
click at [1235, 24] on button "Options" at bounding box center [1229, 21] width 71 height 23
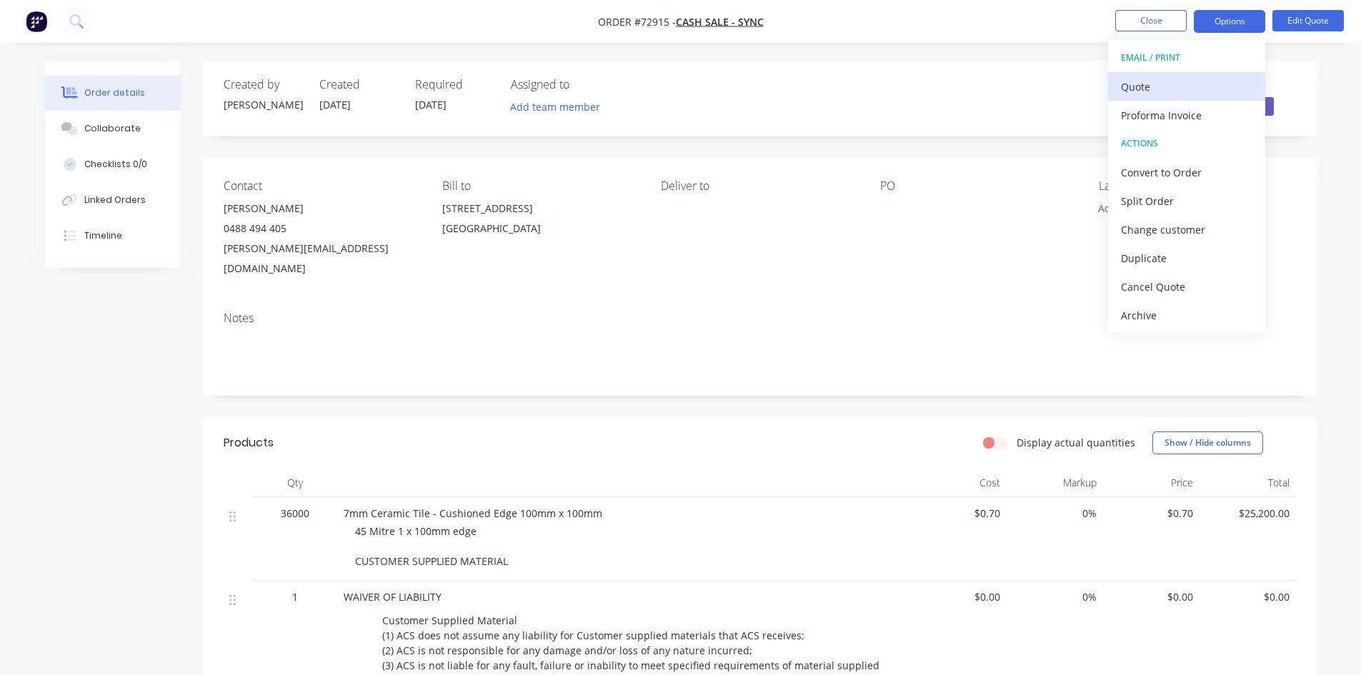
click at [1193, 84] on div "Quote" at bounding box center [1186, 86] width 131 height 21
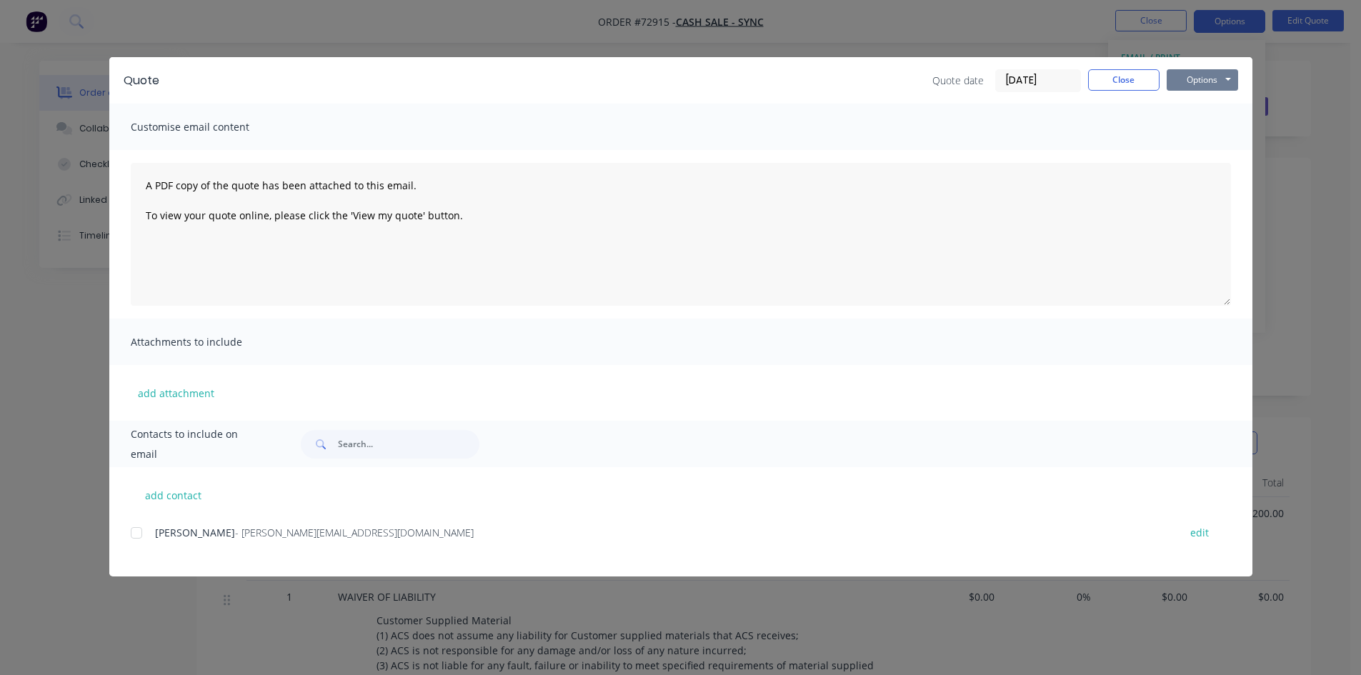
click at [1221, 85] on button "Options" at bounding box center [1201, 79] width 71 height 21
click at [1217, 124] on button "Print" at bounding box center [1211, 129] width 91 height 24
click at [1141, 80] on button "Close" at bounding box center [1123, 79] width 71 height 21
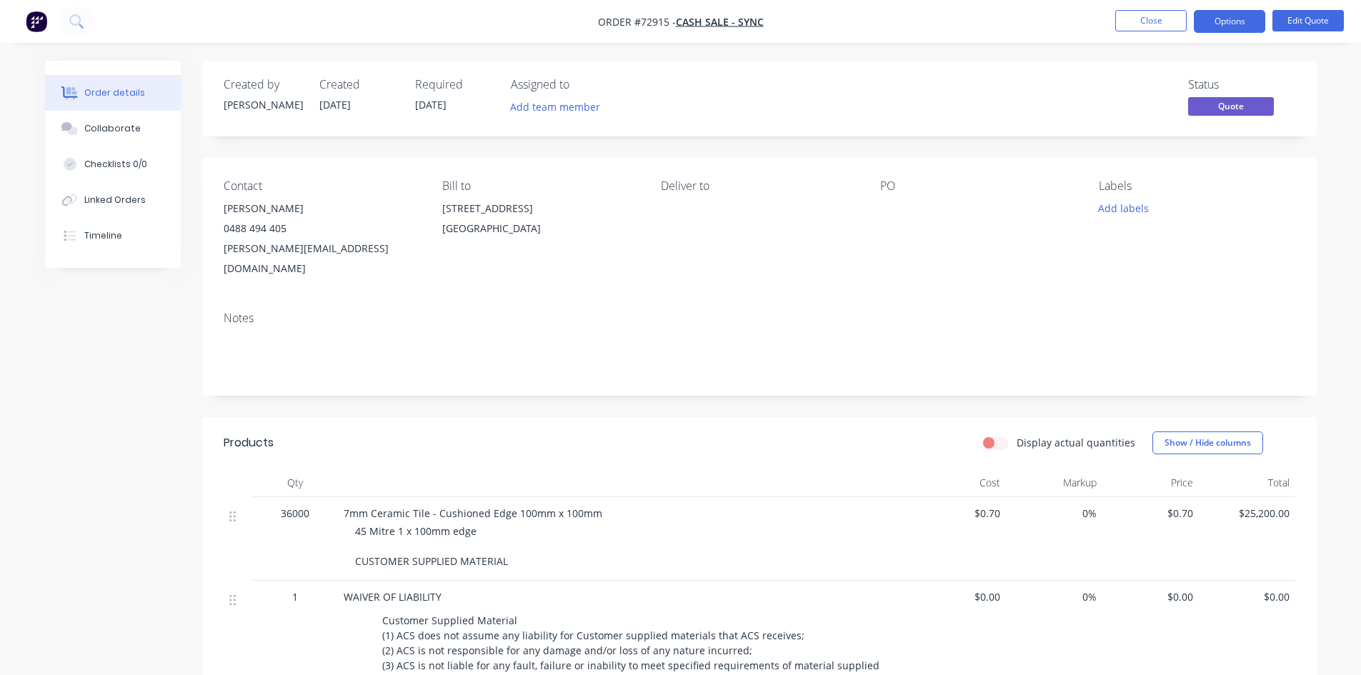
click at [475, 227] on div "[GEOGRAPHIC_DATA]" at bounding box center [540, 229] width 196 height 20
click at [1169, 24] on button "Close" at bounding box center [1150, 20] width 71 height 21
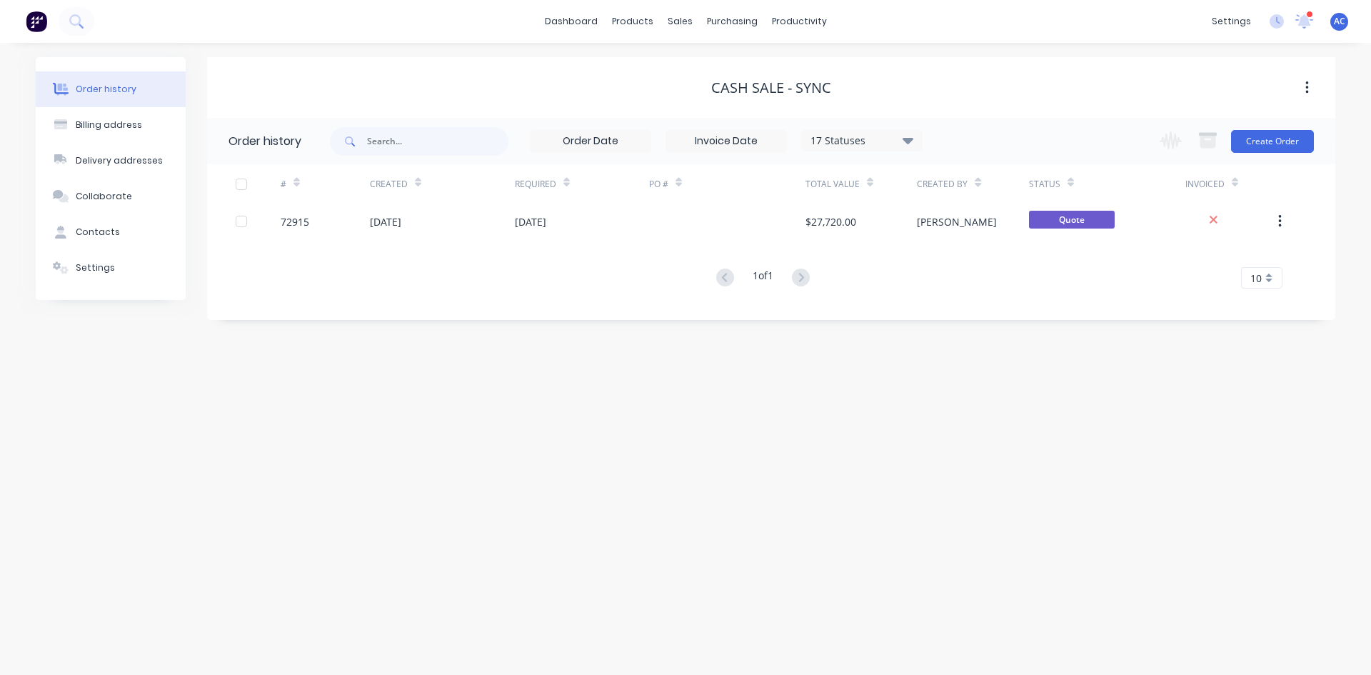
click at [1311, 80] on button "button" at bounding box center [1308, 88] width 34 height 26
click at [803, 87] on div "Cash Sale - Sync" at bounding box center [771, 87] width 120 height 17
click at [758, 97] on div "Cash Sale - Sync" at bounding box center [771, 88] width 1129 height 26
click at [719, 93] on div "Cash Sale - Sync" at bounding box center [771, 87] width 120 height 17
click at [1306, 94] on icon "button" at bounding box center [1308, 88] width 4 height 16
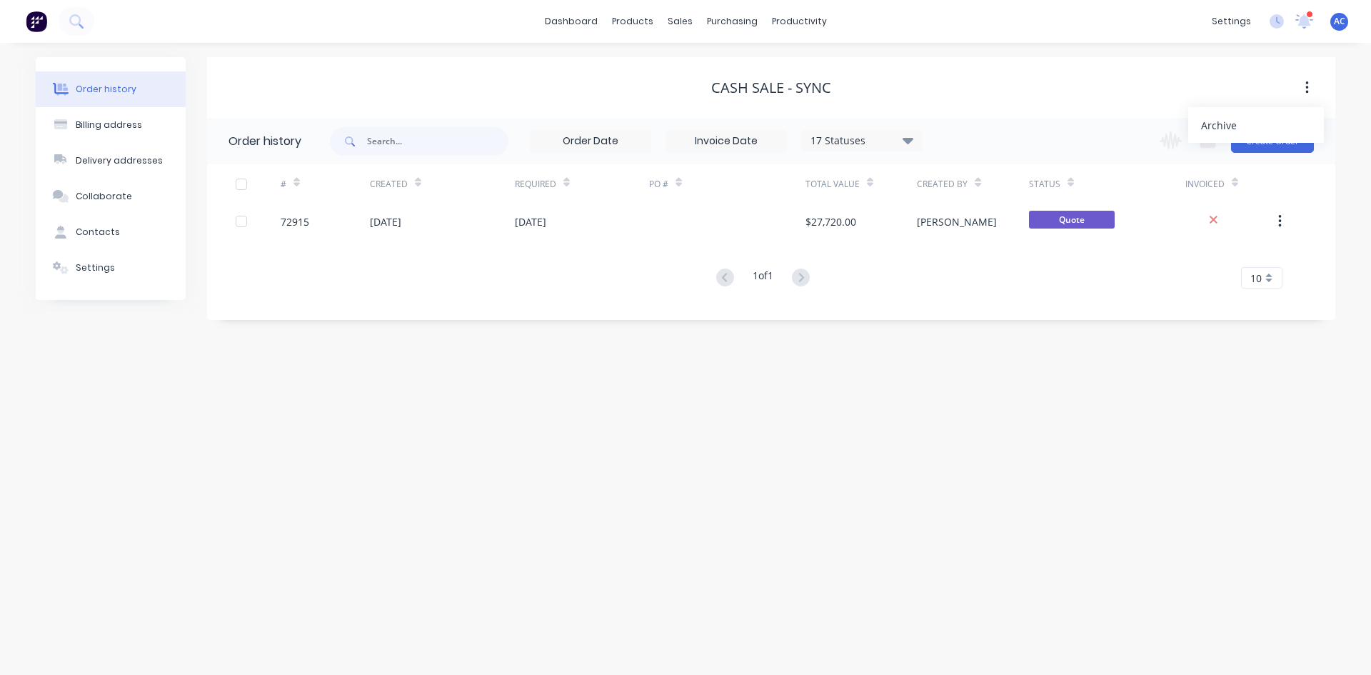
click at [1306, 94] on icon "button" at bounding box center [1308, 88] width 4 height 16
click at [817, 90] on div "Cash Sale - Sync" at bounding box center [771, 87] width 120 height 17
click at [109, 129] on div "Billing address" at bounding box center [109, 125] width 66 height 13
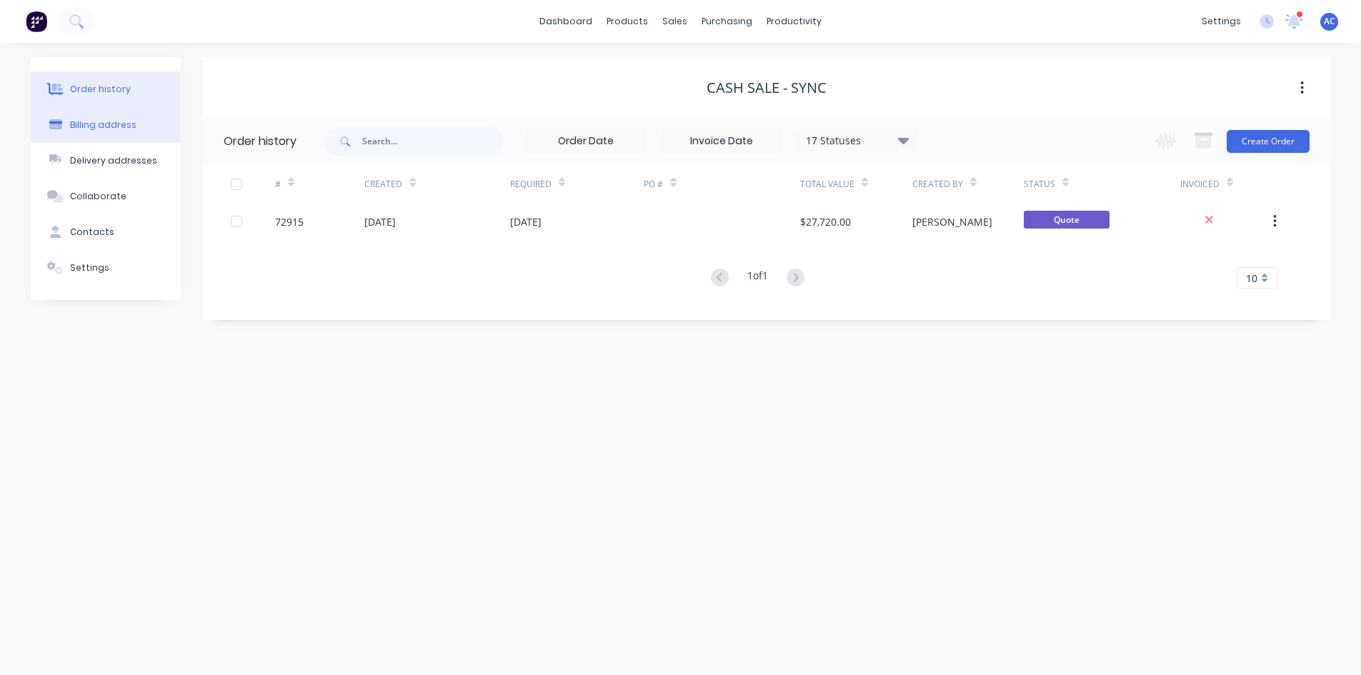
select select "AU"
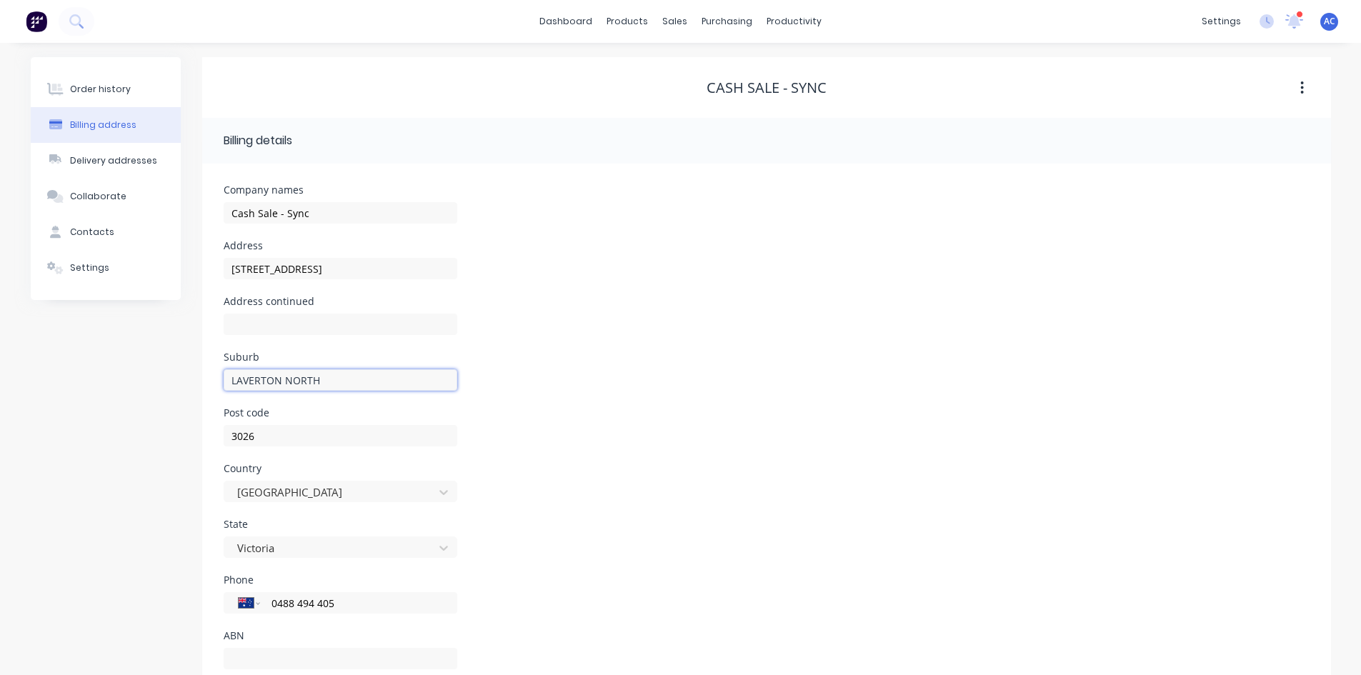
drag, startPoint x: 330, startPoint y: 374, endPoint x: 99, endPoint y: 380, distance: 231.5
click at [99, 380] on div "Order history Billing address Delivery addresses Collaborate Contacts Settings …" at bounding box center [681, 379] width 1300 height 644
type input "Laverton North"
drag, startPoint x: 696, startPoint y: 379, endPoint x: 685, endPoint y: 369, distance: 14.7
click at [696, 379] on div "Suburb Laverton North" at bounding box center [767, 380] width 1086 height 56
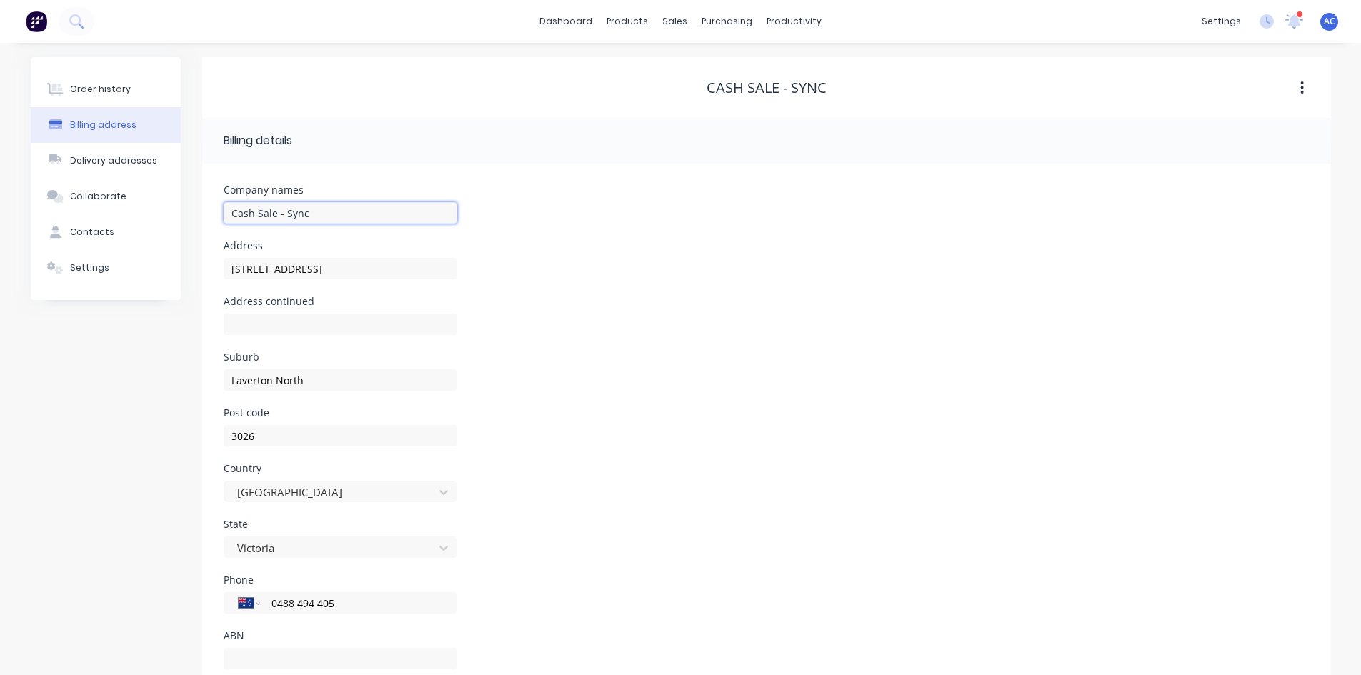
click at [344, 211] on input "Cash Sale - Sync" at bounding box center [341, 212] width 234 height 21
type input "Cash Sale - Sync Industries"
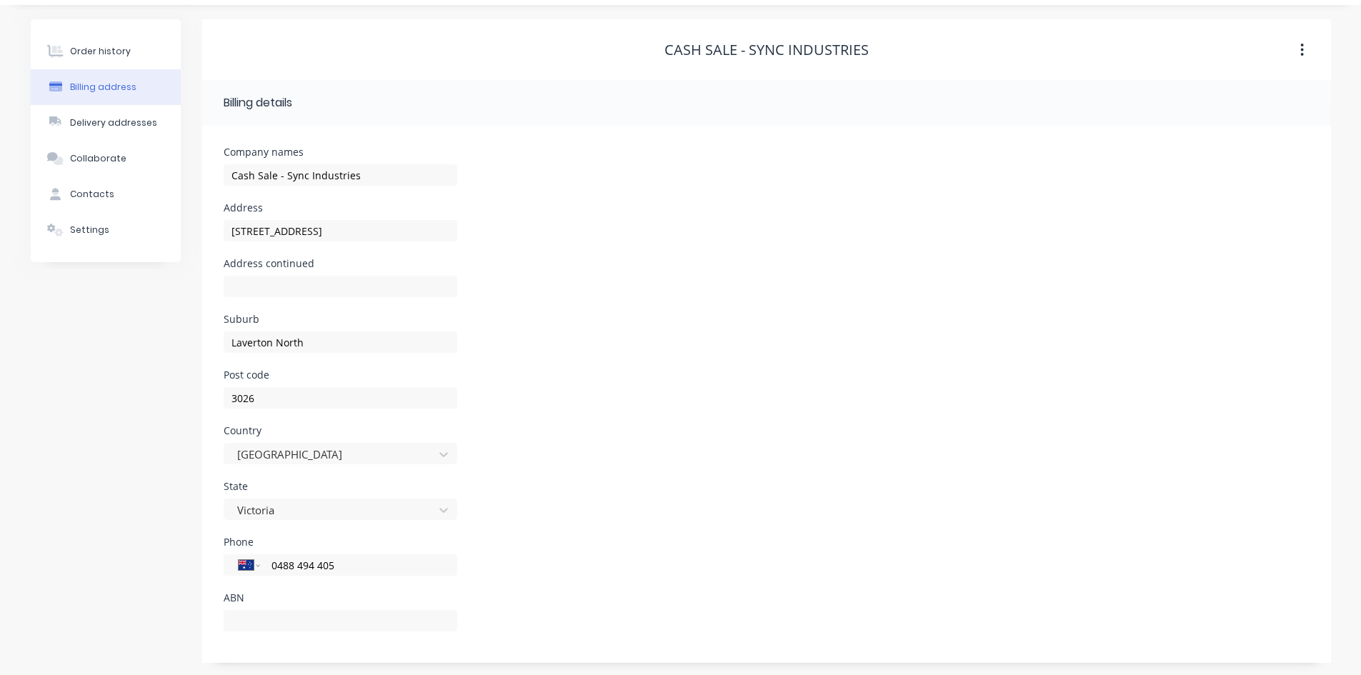
scroll to position [40, 0]
click at [266, 616] on input "text" at bounding box center [341, 618] width 234 height 21
click at [888, 244] on div "Address [STREET_ADDRESS]" at bounding box center [767, 229] width 1086 height 56
click at [289, 619] on input "16461030858" at bounding box center [341, 618] width 234 height 21
drag, startPoint x: 306, startPoint y: 617, endPoint x: 112, endPoint y: 648, distance: 196.0
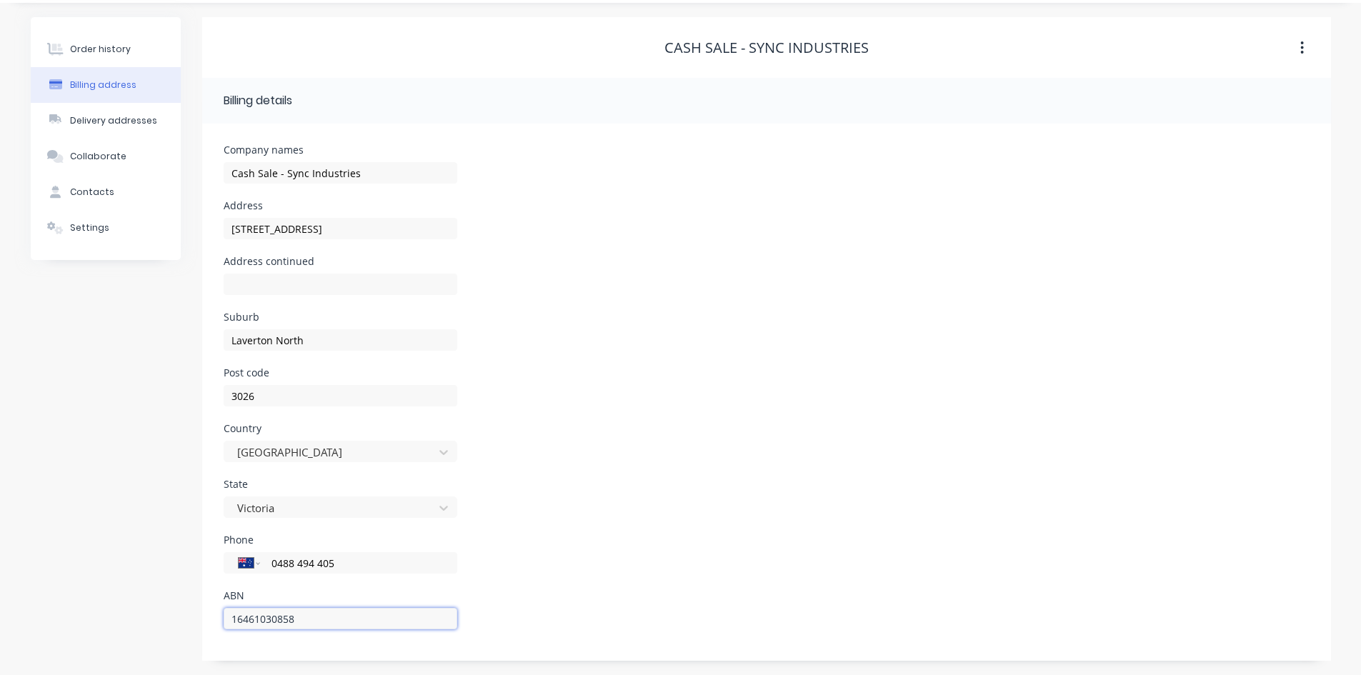
click at [124, 639] on div "Order history Billing address Delivery addresses Collaborate Contacts Settings …" at bounding box center [681, 339] width 1300 height 644
type input "16461030858"
click at [930, 515] on div "State Victoria" at bounding box center [767, 507] width 1086 height 56
click at [1108, 496] on div "State Victoria" at bounding box center [767, 507] width 1086 height 56
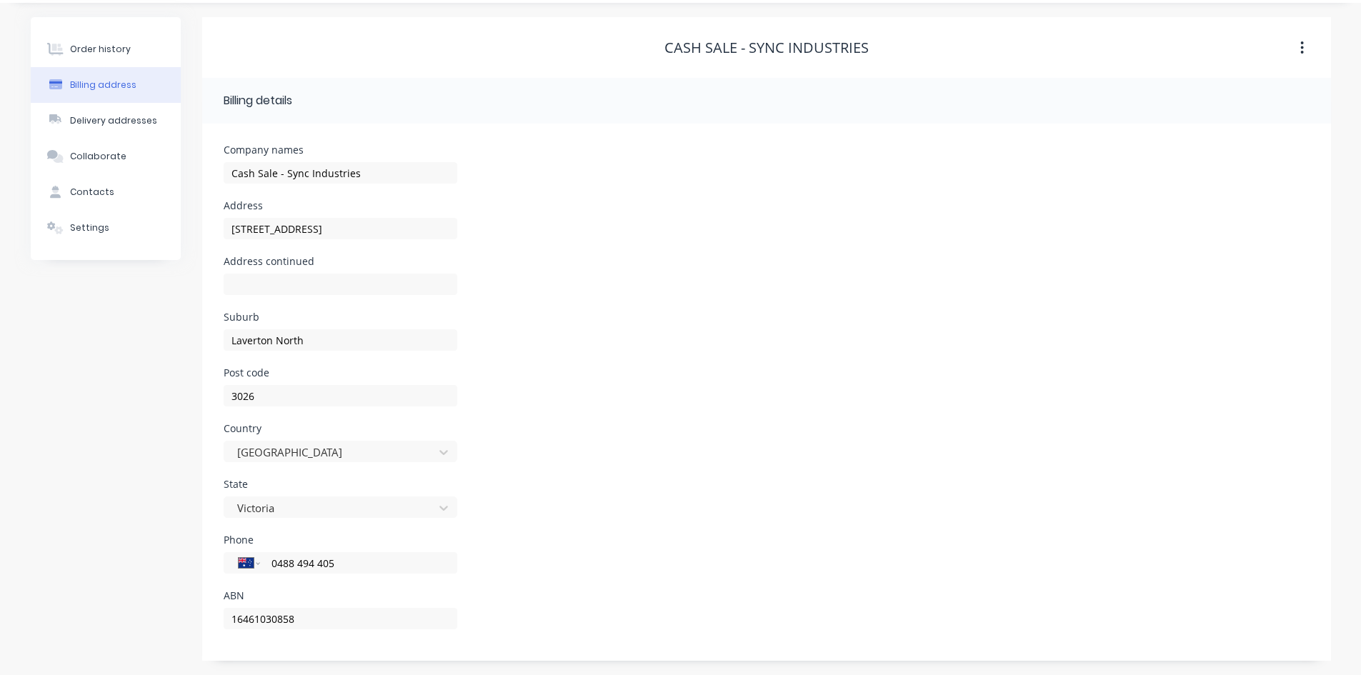
click at [1108, 496] on div "State Victoria" at bounding box center [767, 507] width 1086 height 56
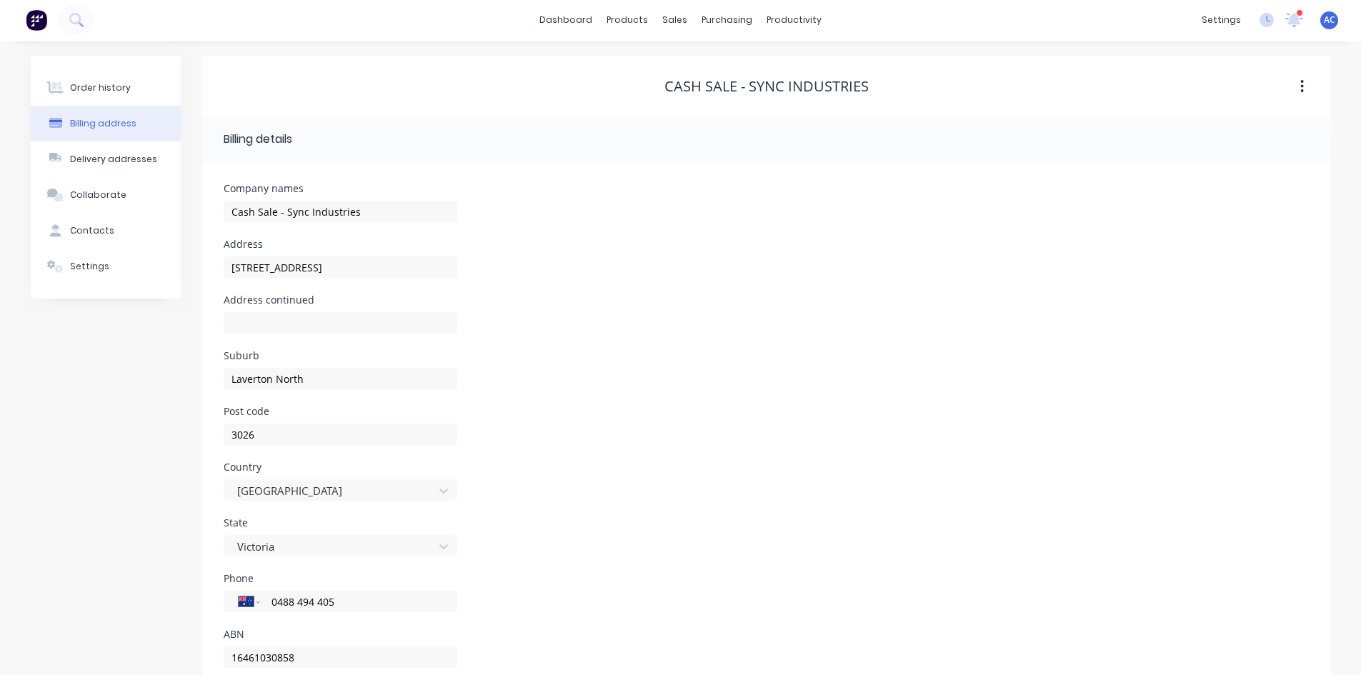
scroll to position [0, 0]
click at [1304, 94] on button "button" at bounding box center [1302, 88] width 34 height 26
click at [72, 159] on div "Delivery addresses" at bounding box center [113, 160] width 87 height 13
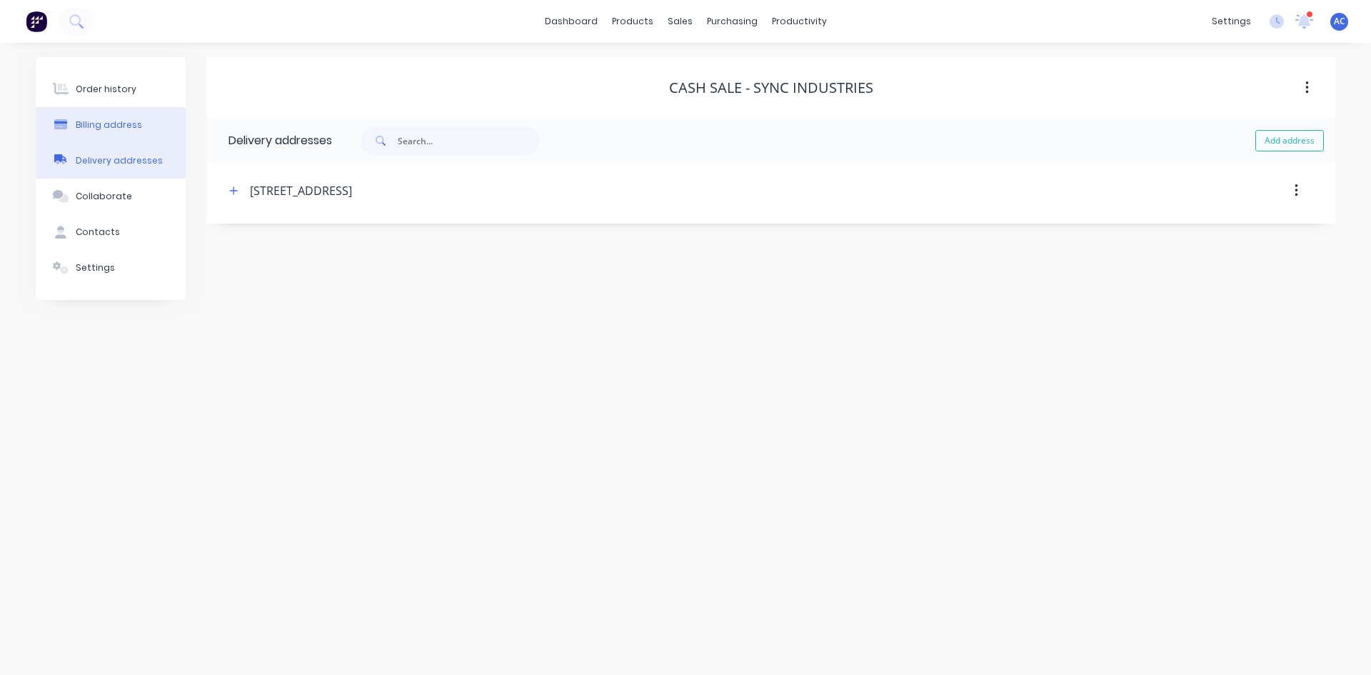
click at [127, 125] on div "Billing address" at bounding box center [109, 125] width 66 height 13
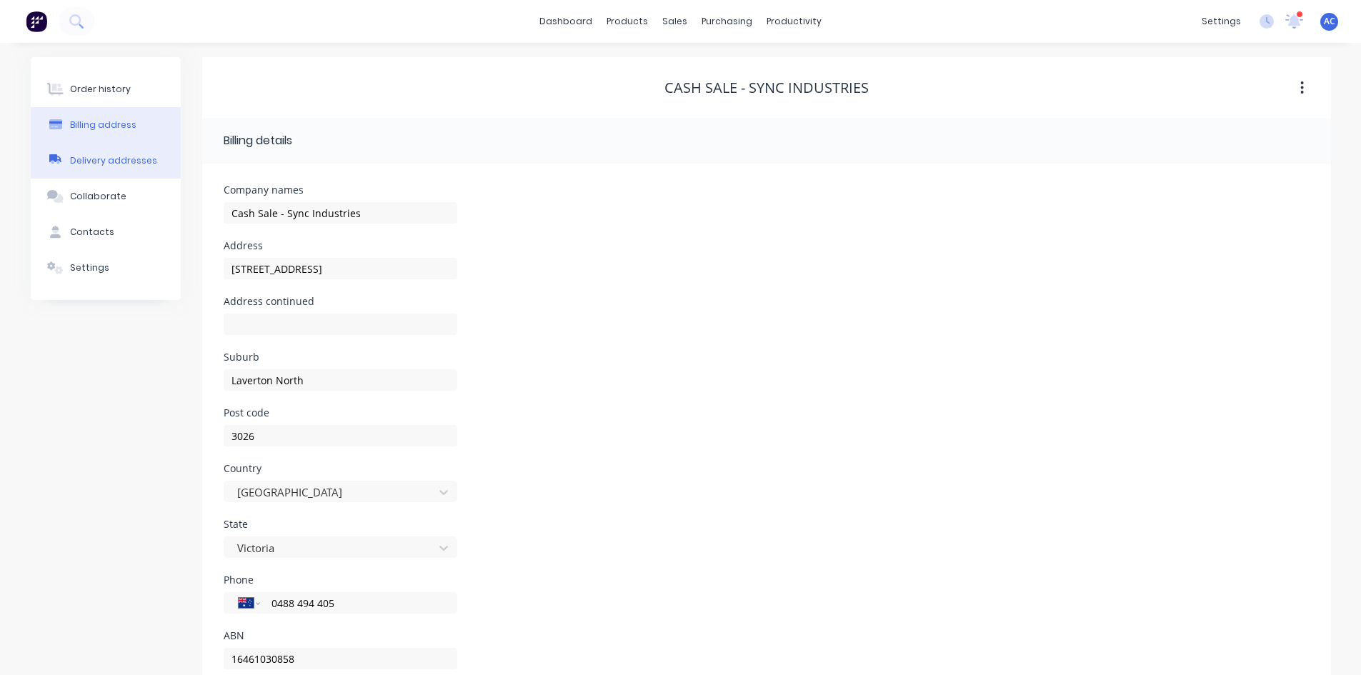
click at [110, 159] on div "Delivery addresses" at bounding box center [113, 160] width 87 height 13
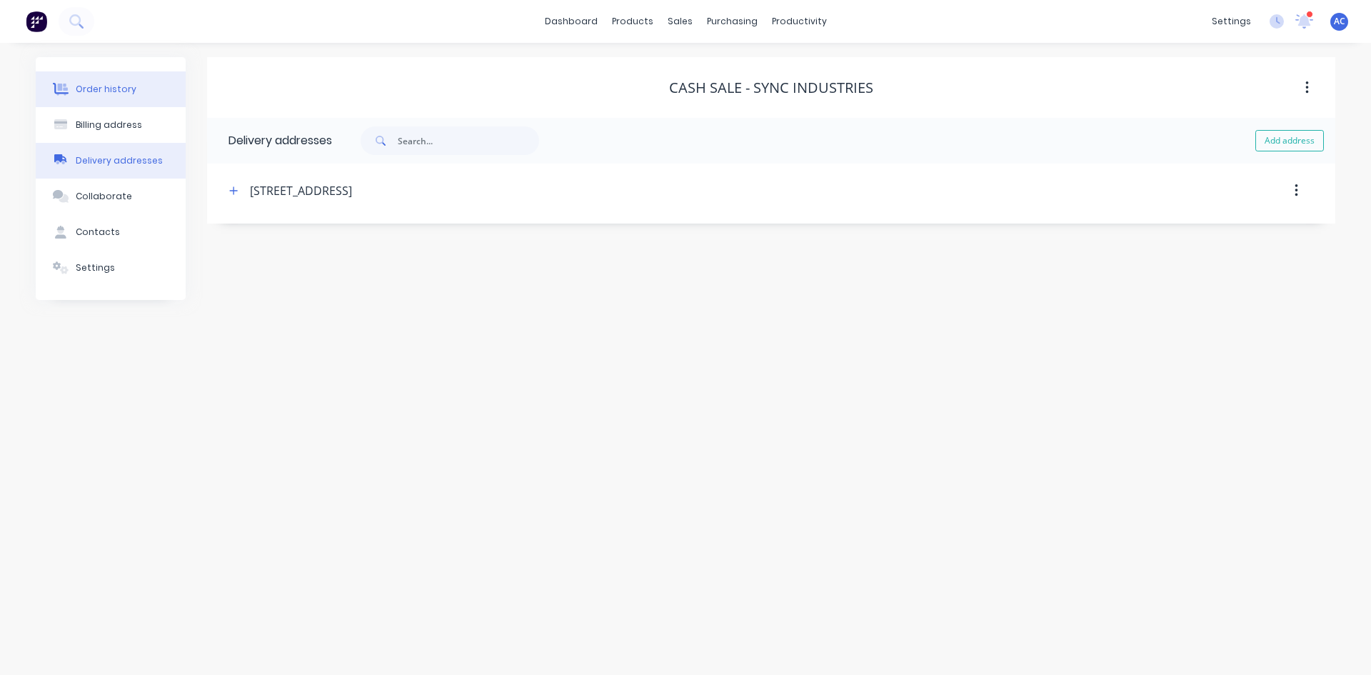
click at [113, 93] on div "Order history" at bounding box center [106, 89] width 61 height 13
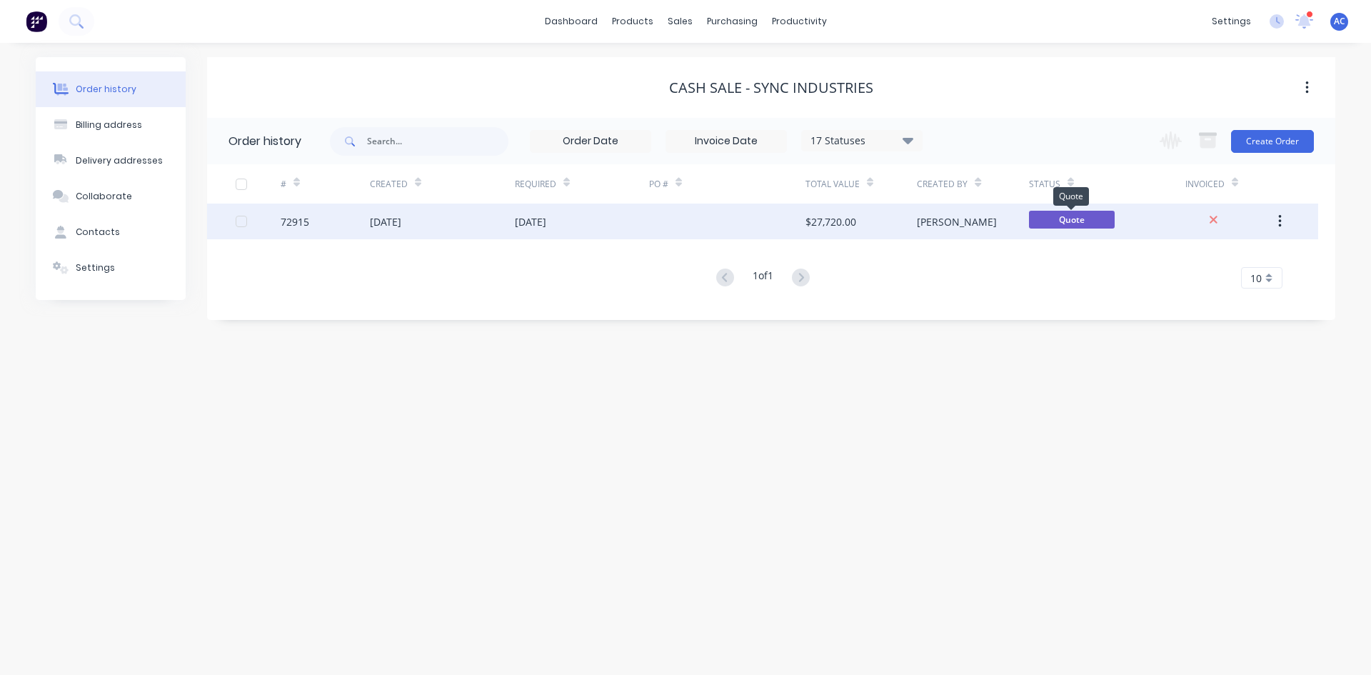
click at [1068, 216] on span "Quote" at bounding box center [1072, 220] width 86 height 18
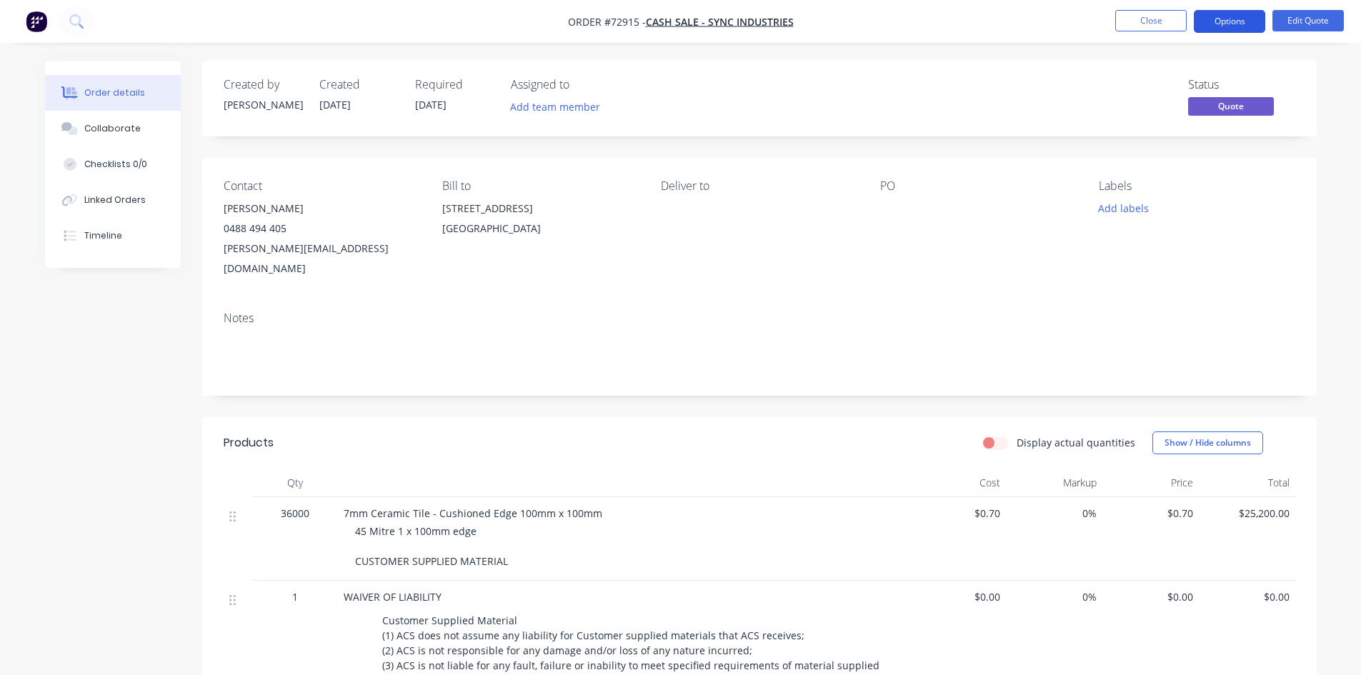
click at [1222, 21] on button "Options" at bounding box center [1229, 21] width 71 height 23
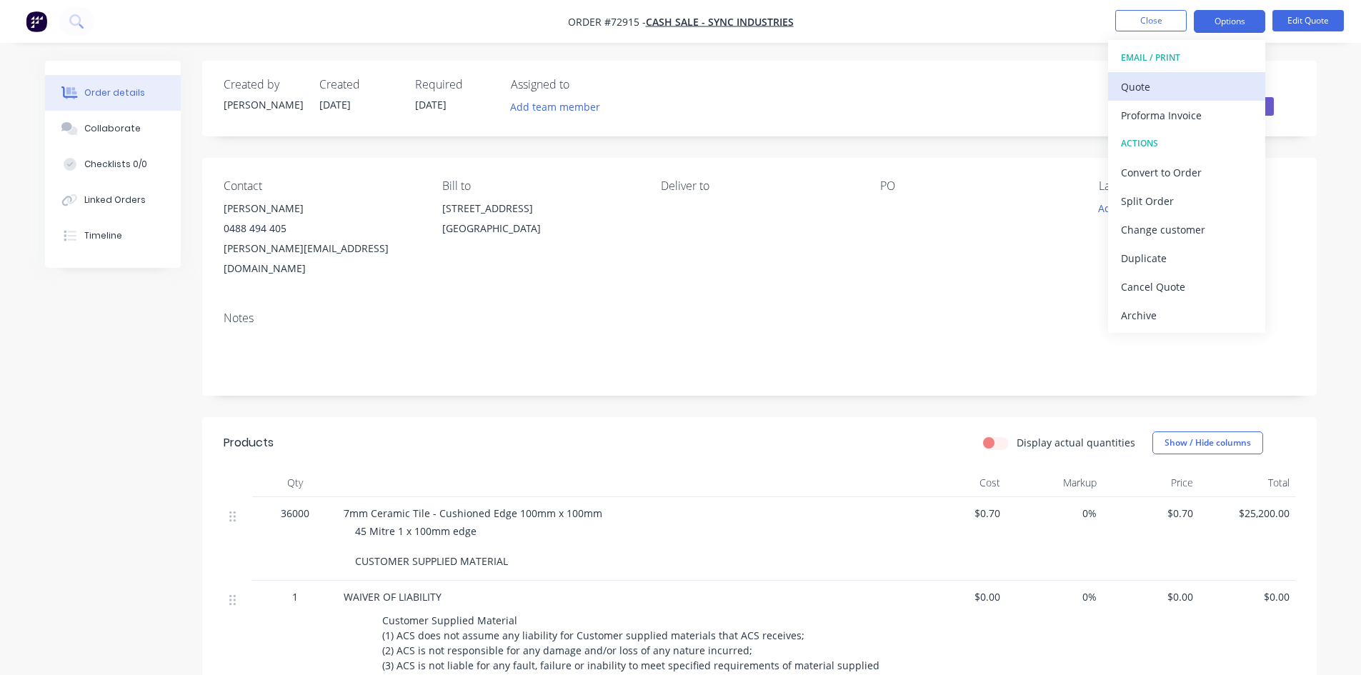
click at [1166, 91] on div "Quote" at bounding box center [1186, 86] width 131 height 21
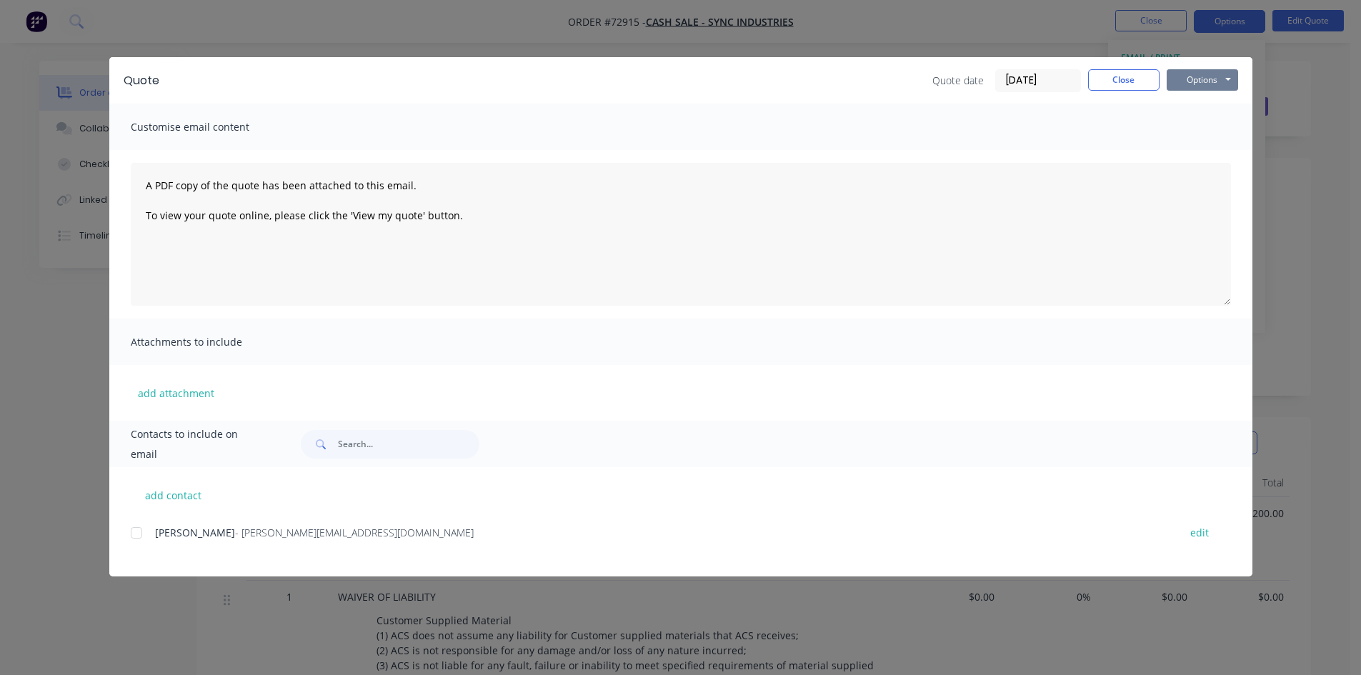
click at [1189, 81] on button "Options" at bounding box center [1201, 79] width 71 height 21
click at [1190, 104] on button "Preview" at bounding box center [1211, 106] width 91 height 24
click at [1142, 75] on button "Close" at bounding box center [1123, 79] width 71 height 21
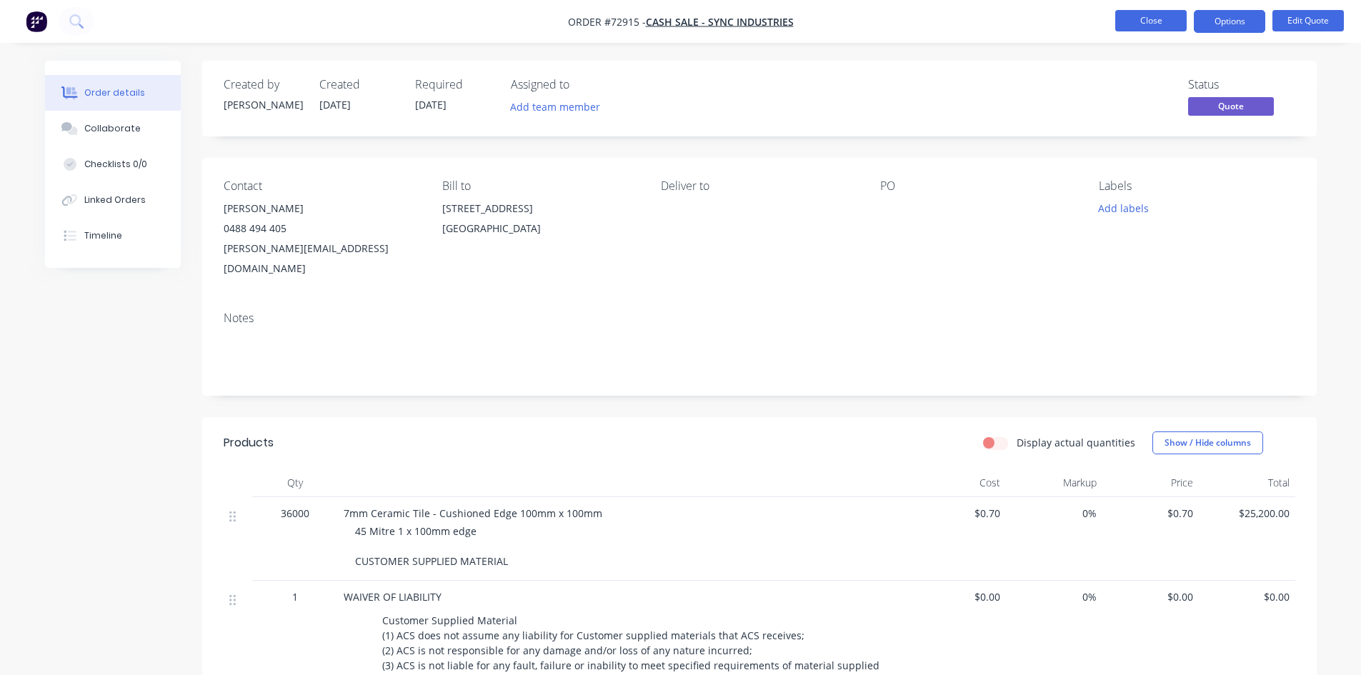
click at [1145, 18] on button "Close" at bounding box center [1150, 20] width 71 height 21
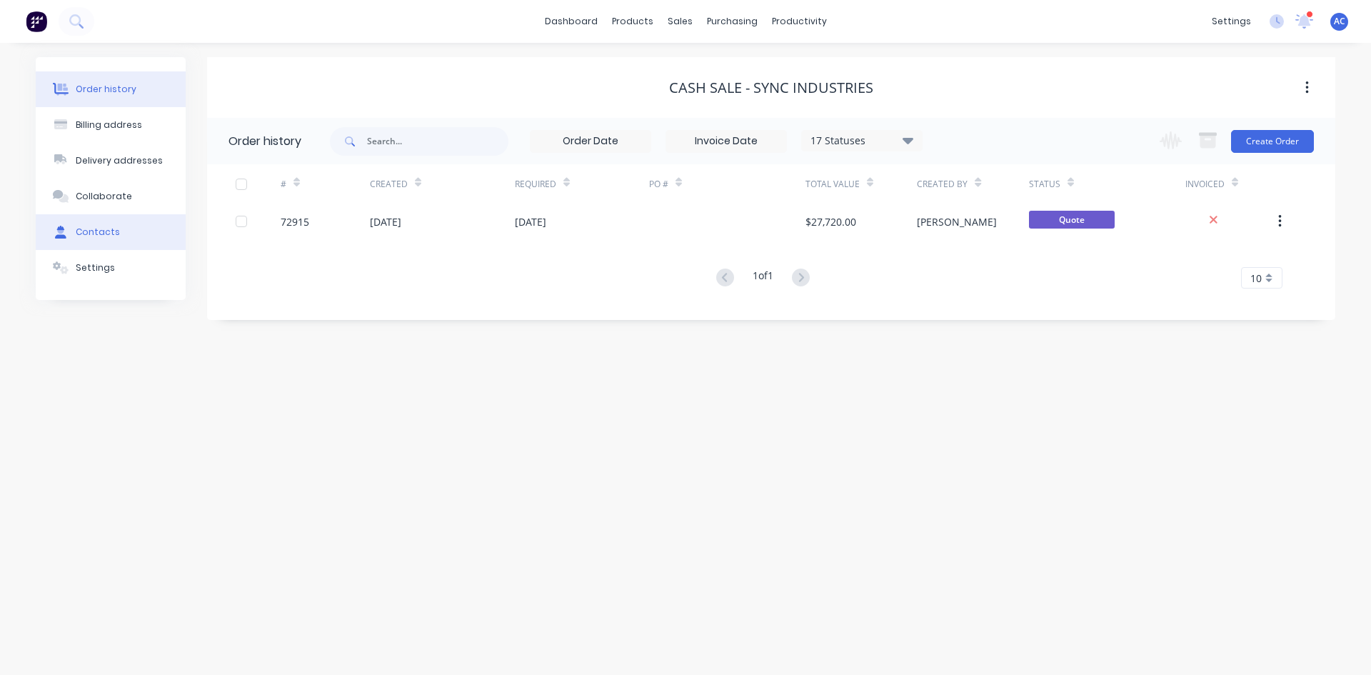
click at [76, 228] on div "Contacts" at bounding box center [98, 232] width 44 height 13
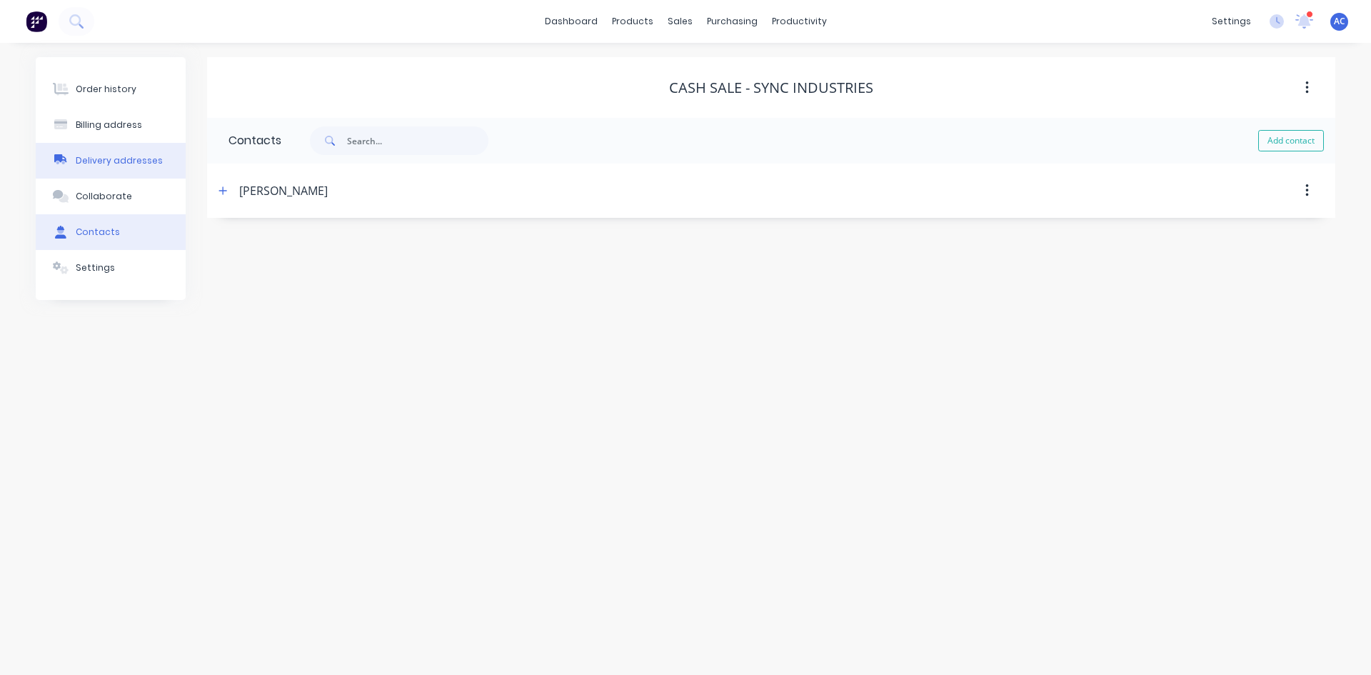
click at [99, 154] on div "Delivery addresses" at bounding box center [119, 160] width 87 height 13
click at [229, 188] on icon "button" at bounding box center [233, 191] width 9 height 10
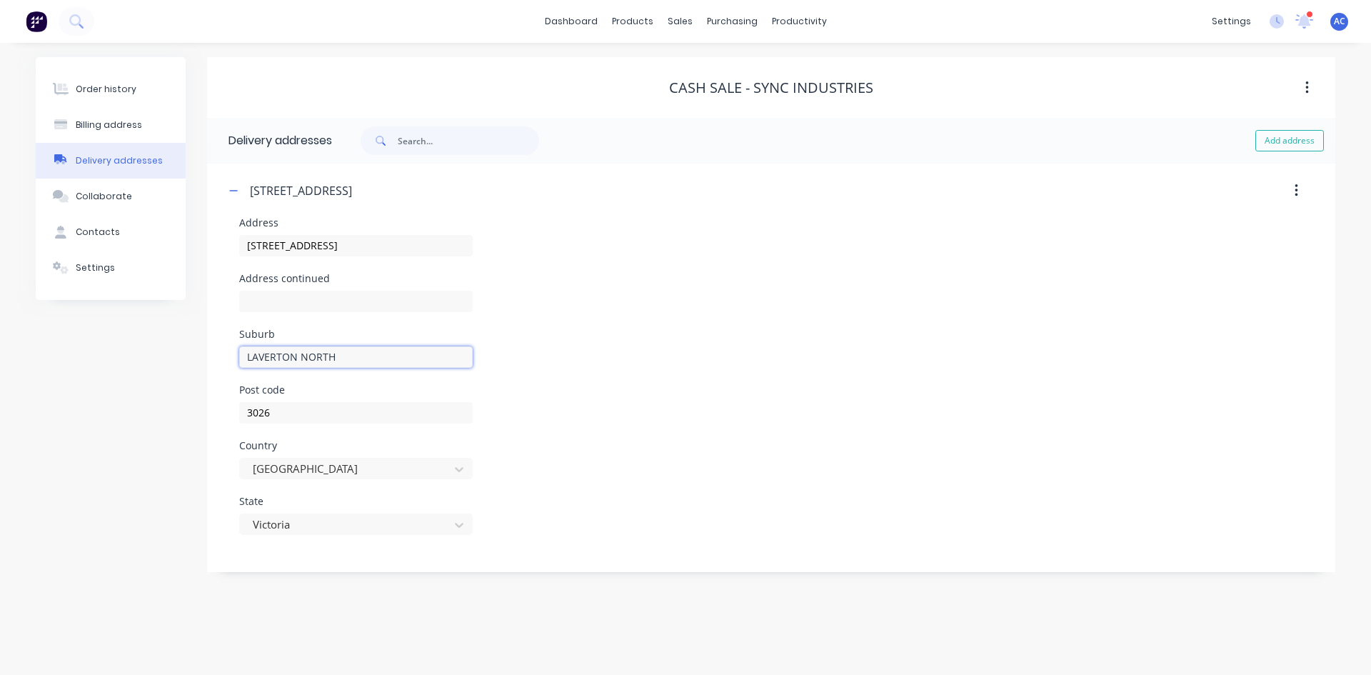
drag, startPoint x: 312, startPoint y: 357, endPoint x: 156, endPoint y: 364, distance: 155.8
click at [156, 364] on div "Order history Billing address Delivery addresses Collaborate Contacts Settings …" at bounding box center [686, 314] width 1300 height 515
type input "Laverton North"
click at [630, 349] on div "Suburb Laverton North" at bounding box center [771, 357] width 1064 height 56
click at [132, 121] on div "Billing address" at bounding box center [109, 125] width 66 height 13
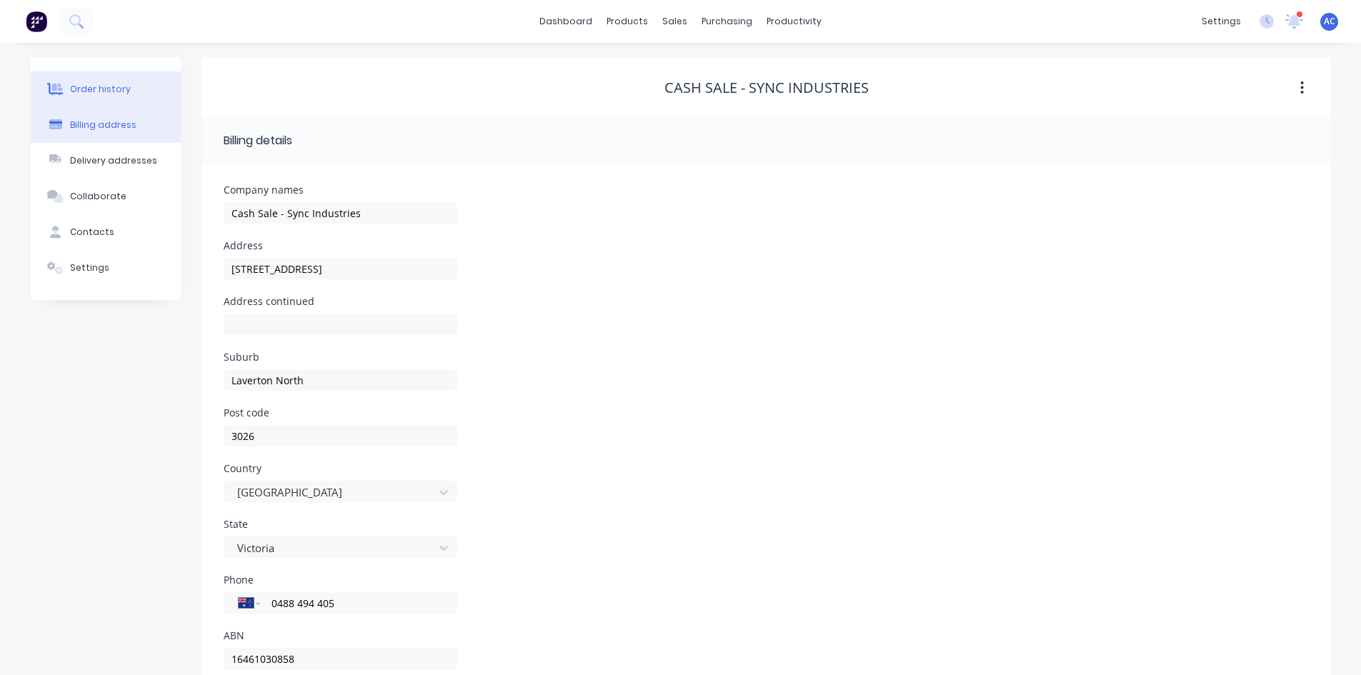
click at [123, 88] on div "Order history" at bounding box center [100, 89] width 61 height 13
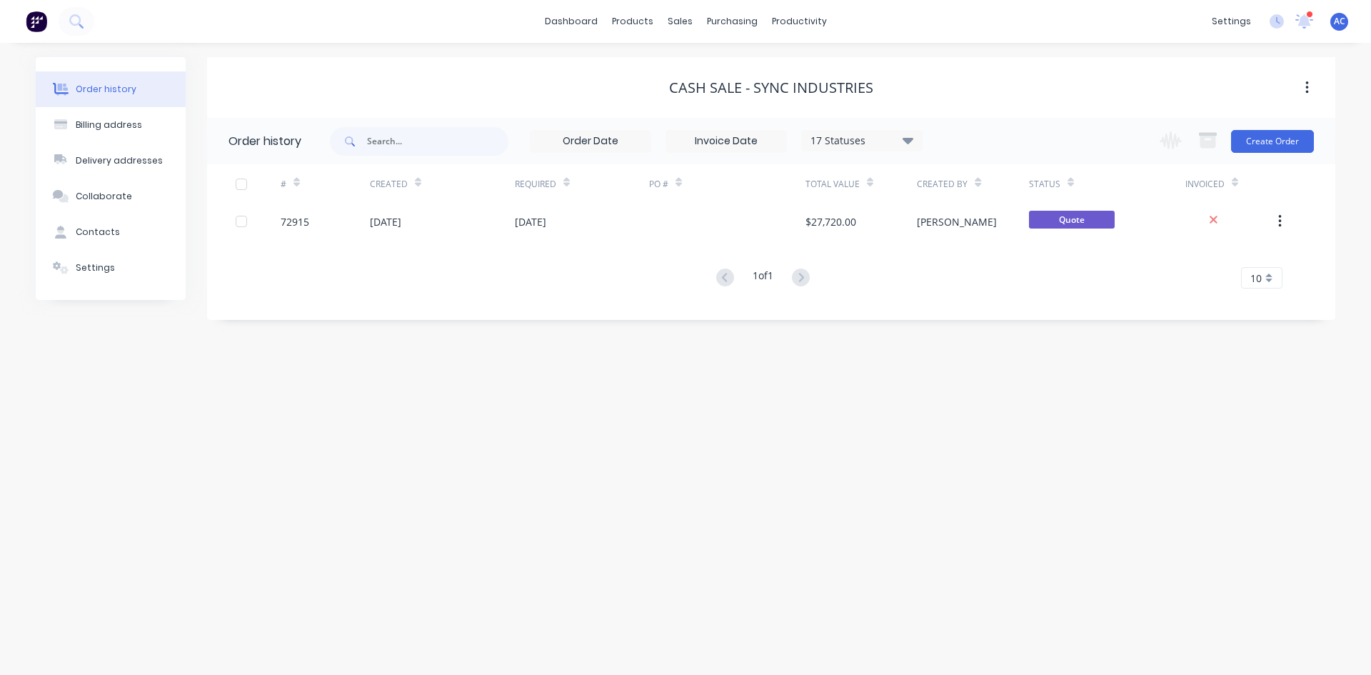
click at [566, 266] on div "# Created Required PO # Total Value Created By Status Invoiced 72915 [DATE] [DA…" at bounding box center [762, 226] width 1111 height 124
click at [589, 24] on link "dashboard" at bounding box center [571, 21] width 67 height 21
